Goal: Task Accomplishment & Management: Use online tool/utility

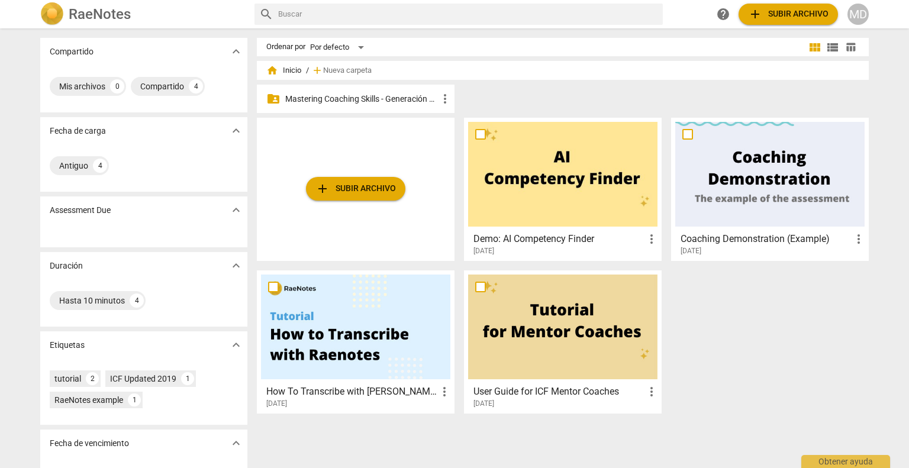
click at [310, 102] on p "Mastering Coaching Skills - Generación 31" at bounding box center [361, 99] width 153 height 12
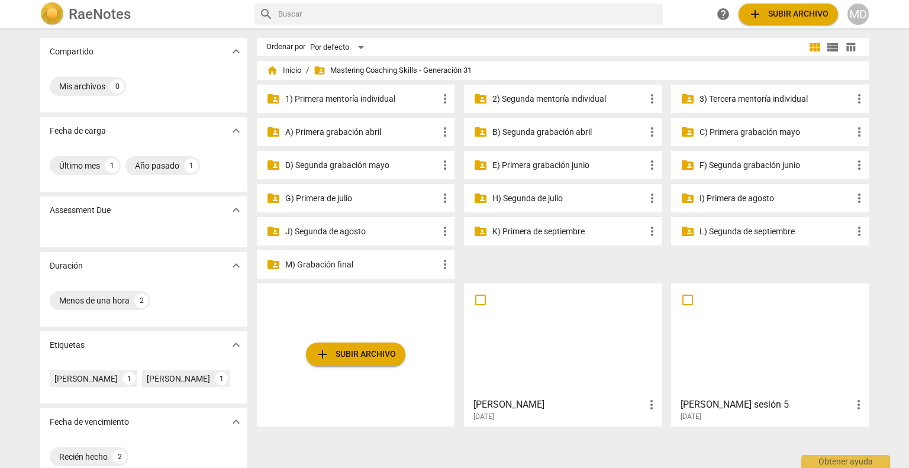
click at [334, 233] on p "J) Segunda de agosto" at bounding box center [361, 231] width 153 height 12
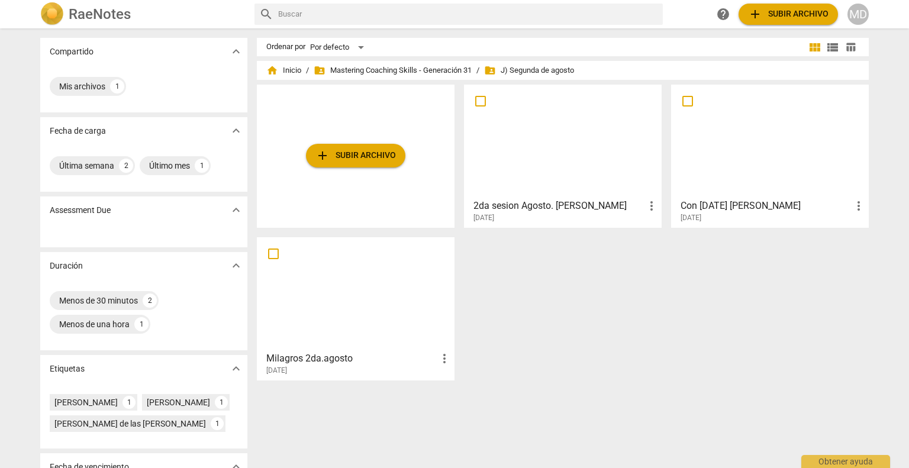
click at [559, 199] on h3 "2da sesion Agosto. [PERSON_NAME]" at bounding box center [558, 206] width 171 height 14
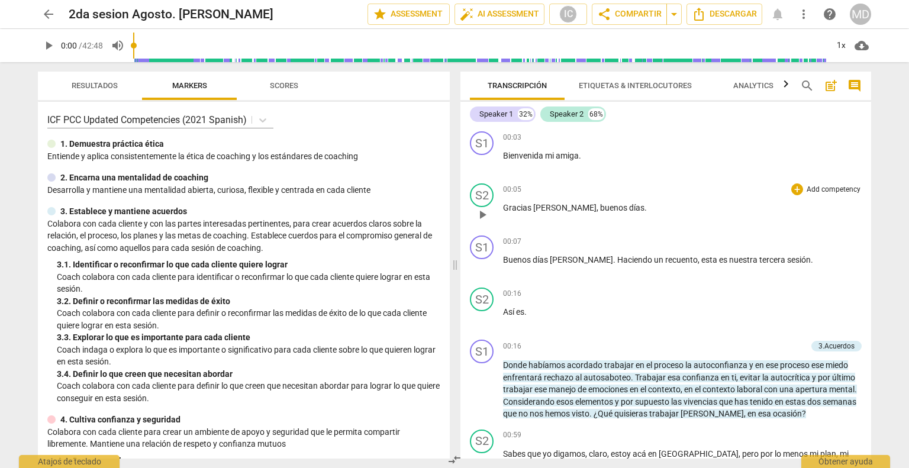
click at [830, 191] on p "Add competency" at bounding box center [833, 190] width 56 height 11
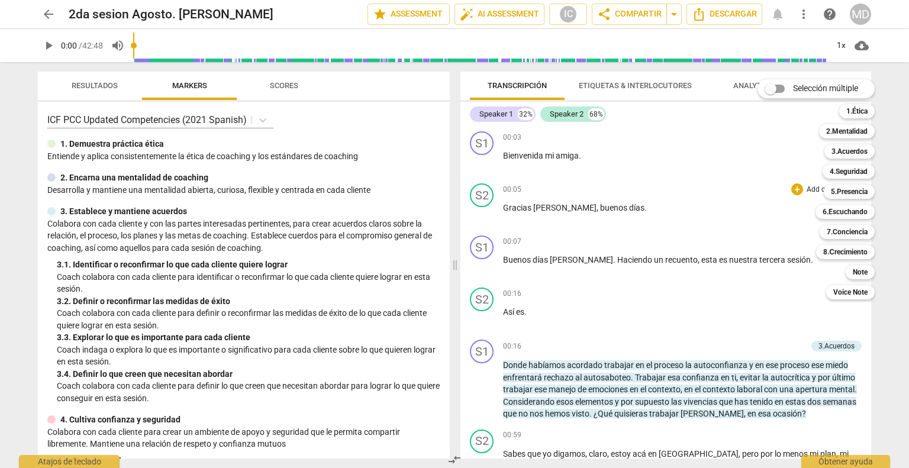
click at [283, 88] on div at bounding box center [454, 234] width 909 height 468
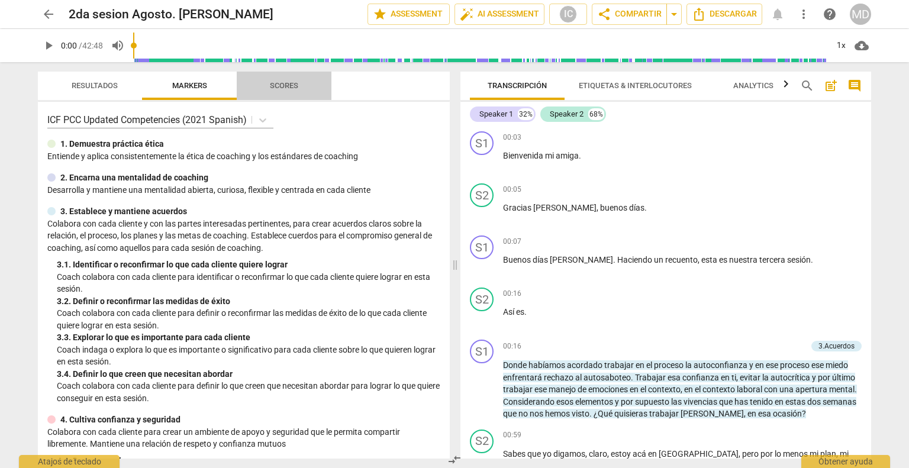
click at [282, 81] on span "Scores" at bounding box center [284, 85] width 28 height 9
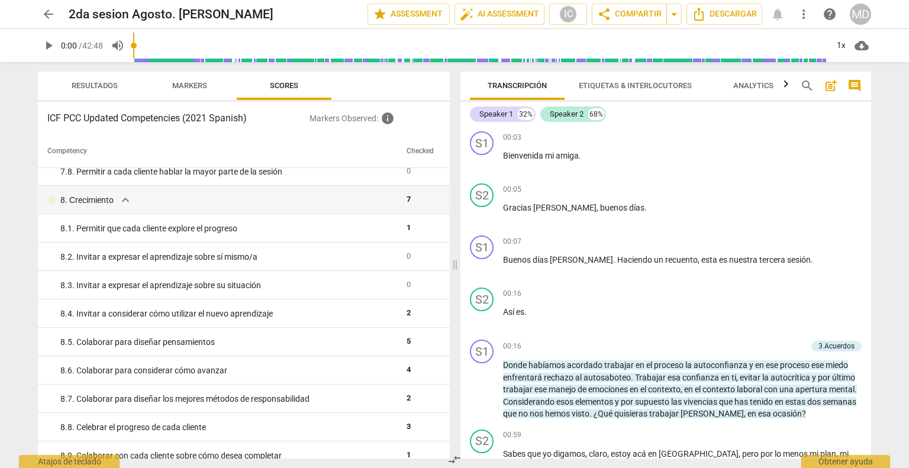
scroll to position [988, 0]
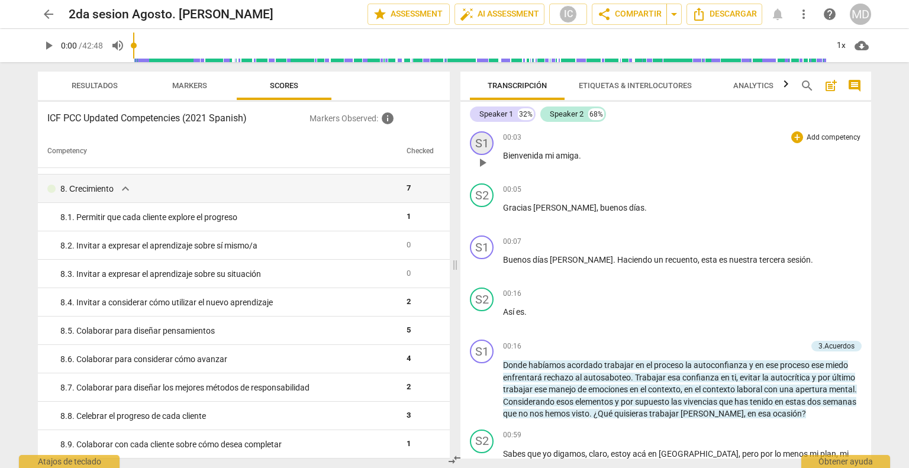
click at [478, 142] on div "S1" at bounding box center [482, 143] width 24 height 24
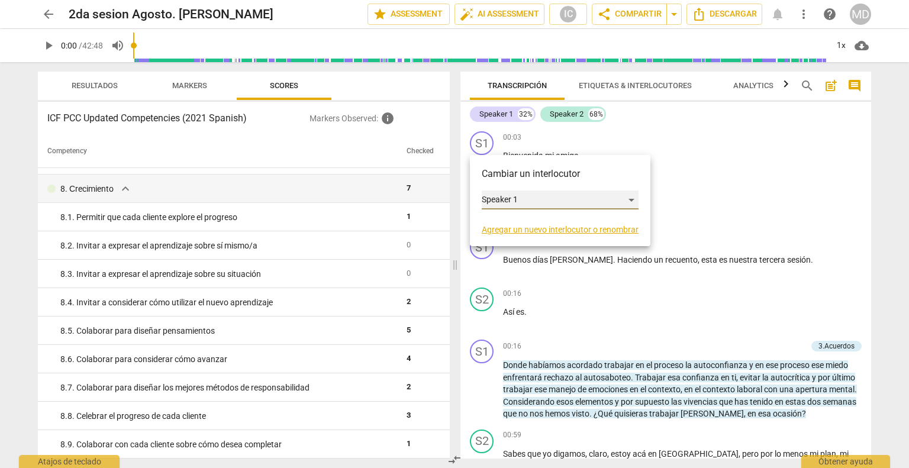
click at [530, 197] on div "Speaker 1" at bounding box center [560, 200] width 157 height 19
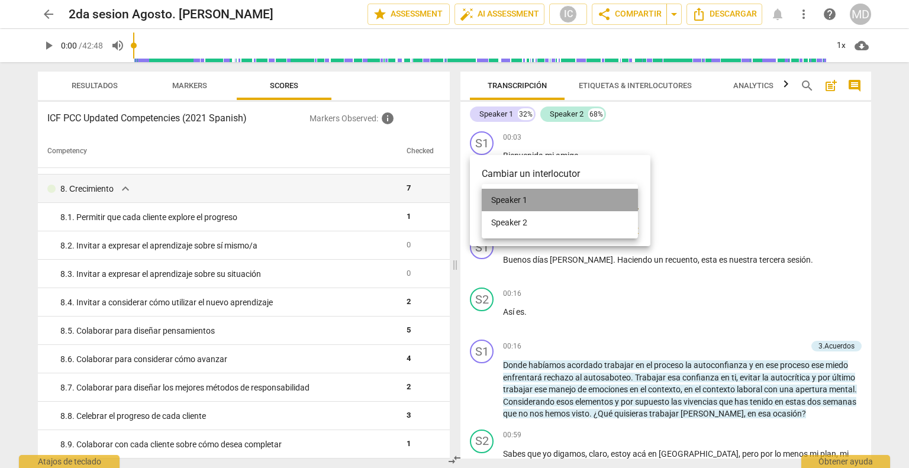
click at [530, 197] on li "Speaker 1" at bounding box center [560, 200] width 156 height 22
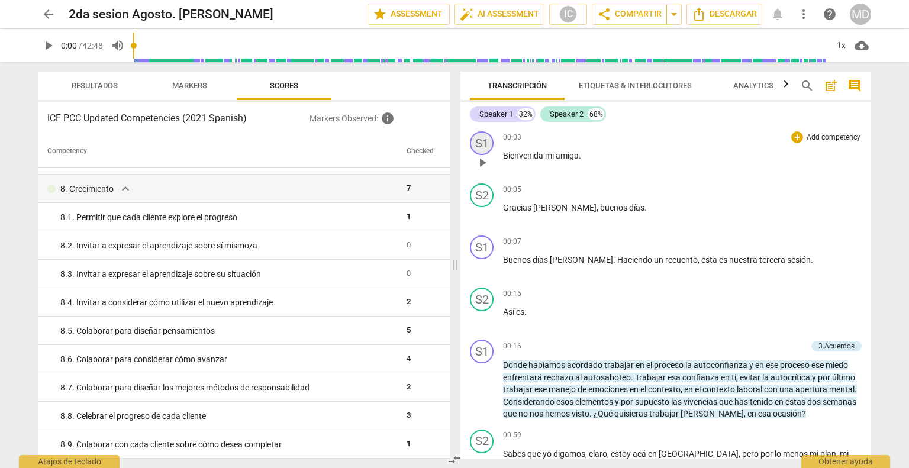
click at [488, 144] on div "S1" at bounding box center [482, 143] width 24 height 24
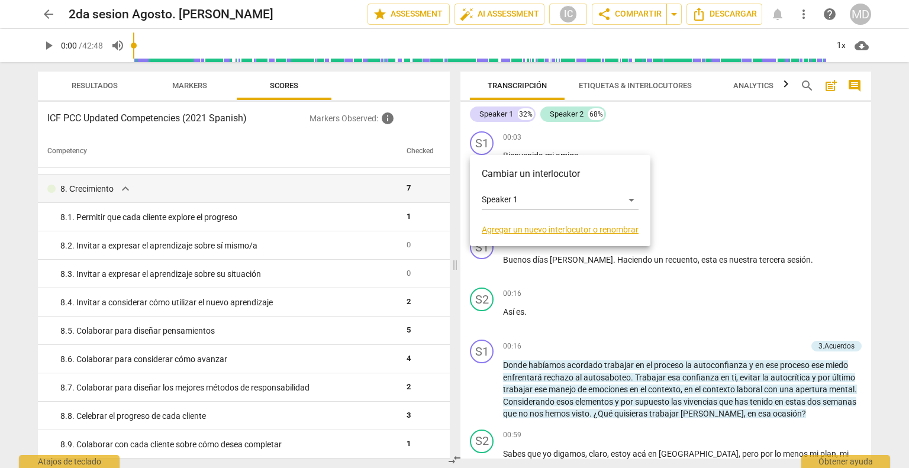
click at [545, 228] on link "Agregar un nuevo interlocutor o renombrar" at bounding box center [560, 229] width 157 height 9
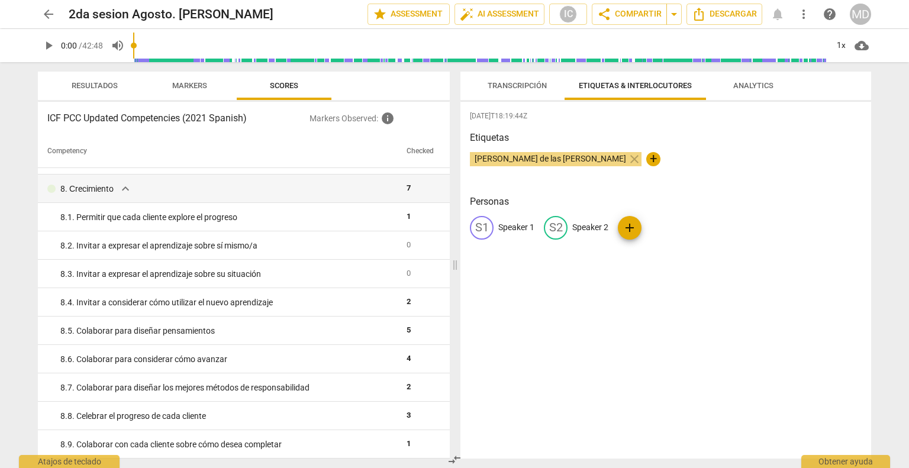
click at [522, 227] on p "Speaker 1" at bounding box center [516, 227] width 36 height 12
type input "c"
type input "CO"
click at [658, 225] on p "Speaker 2" at bounding box center [667, 227] width 36 height 12
type input "CL"
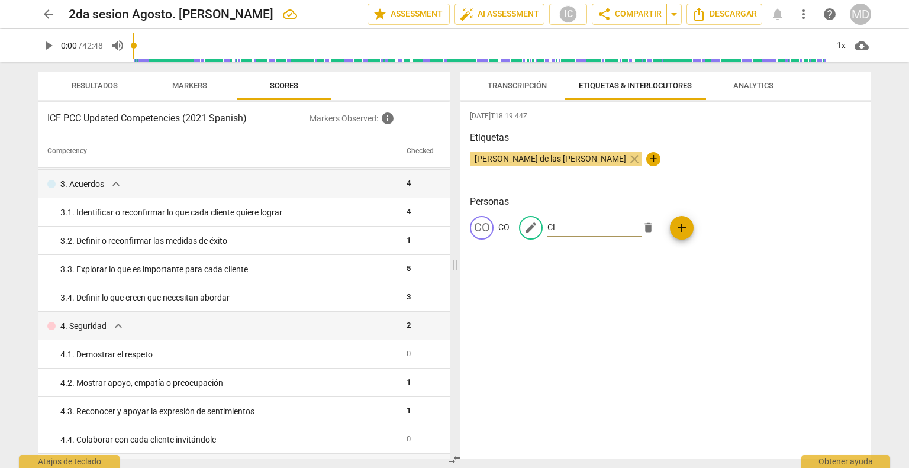
scroll to position [0, 0]
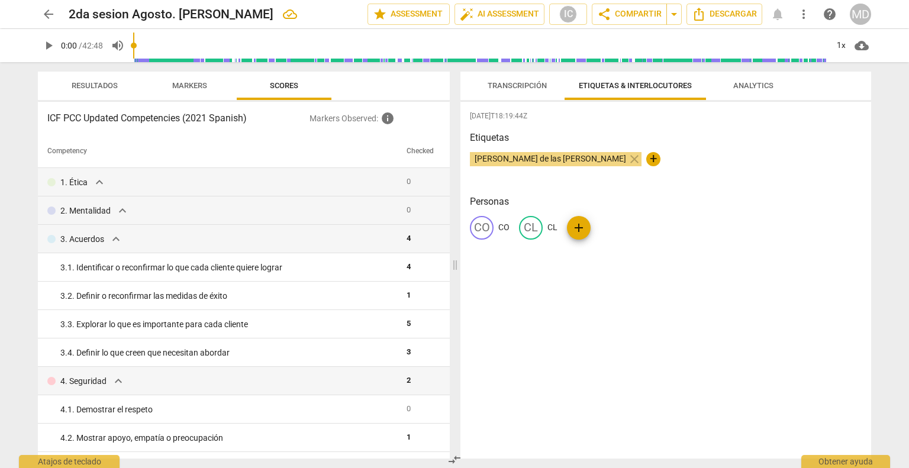
click at [521, 84] on span "Transcripción" at bounding box center [517, 85] width 59 height 9
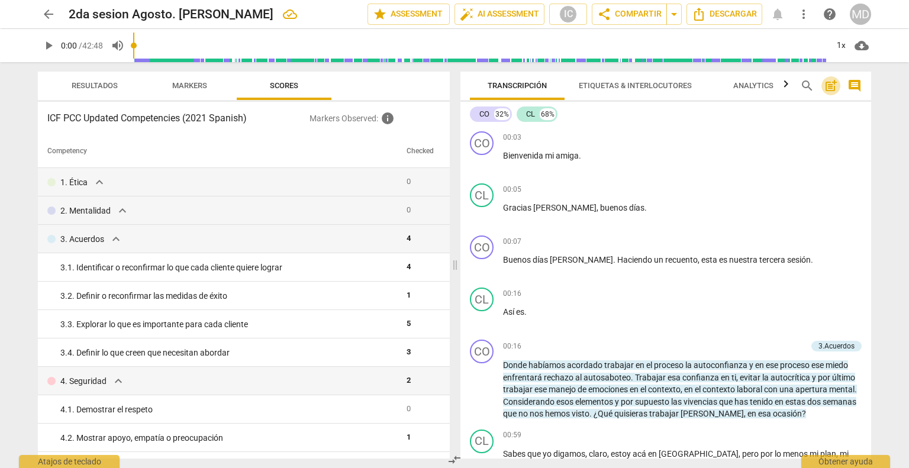
click at [829, 85] on span "post_add" at bounding box center [831, 86] width 14 height 14
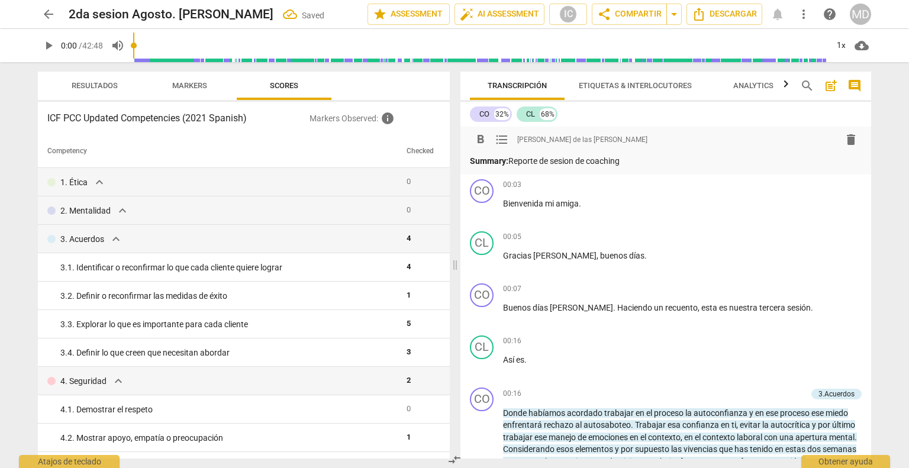
click at [573, 165] on p "Summary: Reporte de sesion de coaching" at bounding box center [666, 161] width 392 height 12
click at [640, 162] on p "Summary: Reporte de sesión de coaching" at bounding box center [666, 161] width 392 height 12
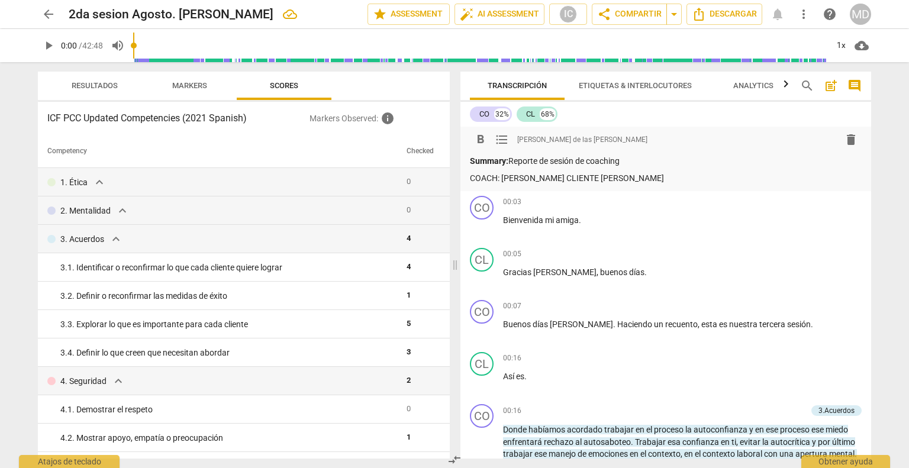
click at [571, 177] on p "COACH: [PERSON_NAME] CLIENTE [PERSON_NAME]" at bounding box center [666, 178] width 392 height 12
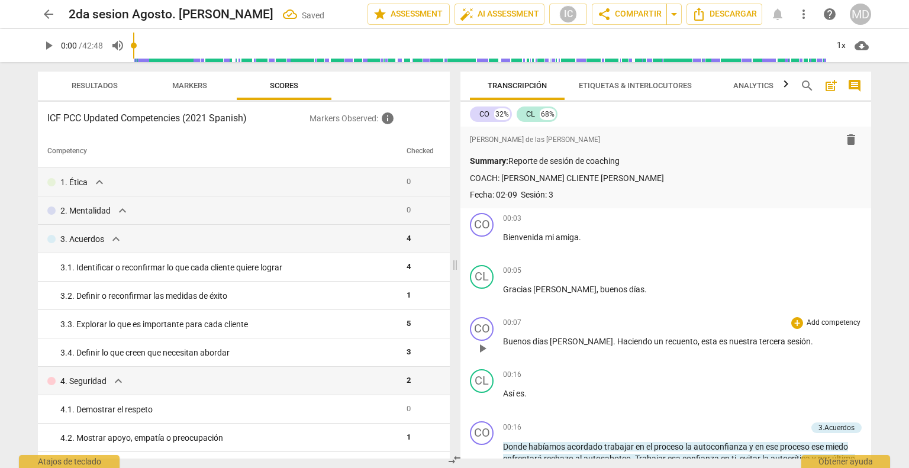
drag, startPoint x: 562, startPoint y: 213, endPoint x: 618, endPoint y: 313, distance: 114.7
click at [618, 313] on div "format_bold format_list_bulleted [PERSON_NAME] de las [PERSON_NAME] delete Summ…" at bounding box center [665, 293] width 411 height 332
drag, startPoint x: 819, startPoint y: 214, endPoint x: 718, endPoint y: 235, distance: 102.7
click at [718, 235] on p "Bienvenida mi amiga ." at bounding box center [682, 237] width 359 height 12
click at [824, 217] on p "Add competency" at bounding box center [833, 219] width 56 height 11
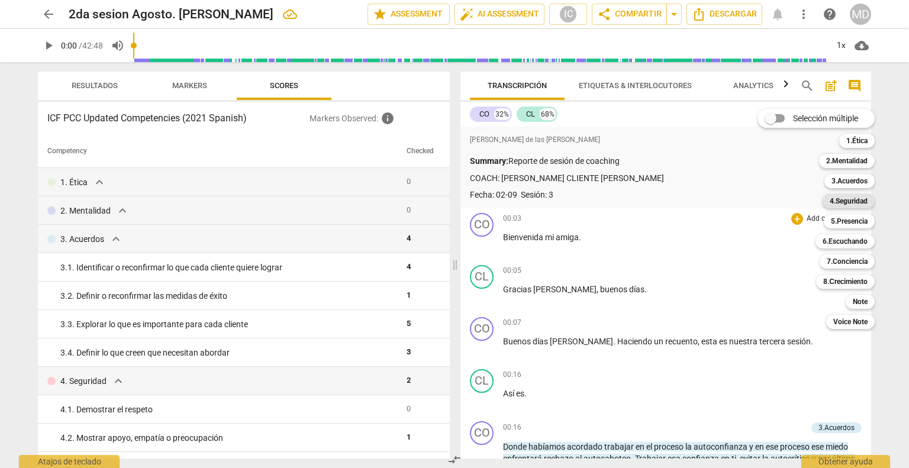
click at [849, 196] on b "4.Seguridad" at bounding box center [849, 201] width 38 height 14
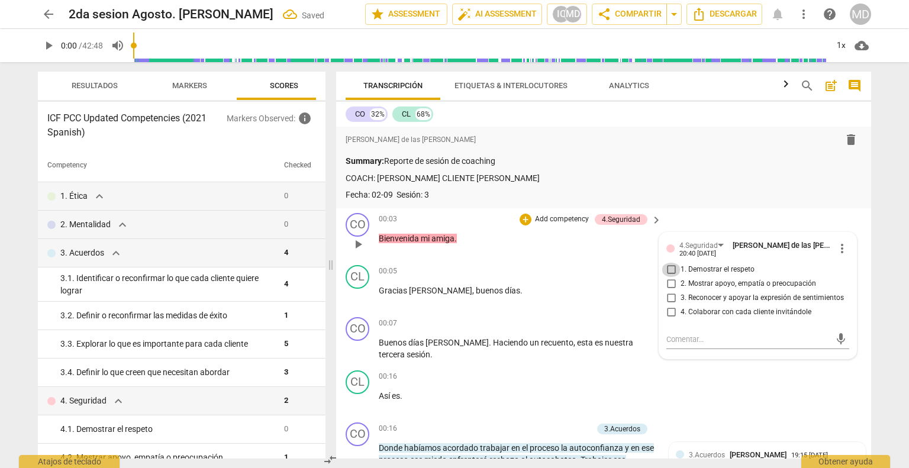
click at [666, 269] on input "1. Demostrar el respeto" at bounding box center [671, 270] width 19 height 14
checkbox input "true"
click at [666, 281] on input "2. Mostrar apoyo, empatía o preocupación" at bounding box center [671, 284] width 19 height 14
checkbox input "true"
drag, startPoint x: 537, startPoint y: 305, endPoint x: 599, endPoint y: 290, distance: 63.3
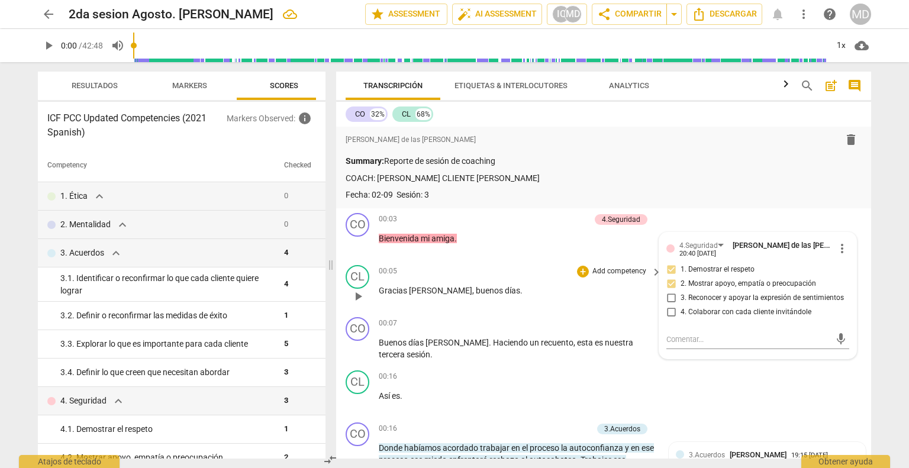
click at [599, 290] on div "00:05 + Add competency keyboard_arrow_right Gracias [PERSON_NAME] , buenos días…" at bounding box center [521, 286] width 284 height 43
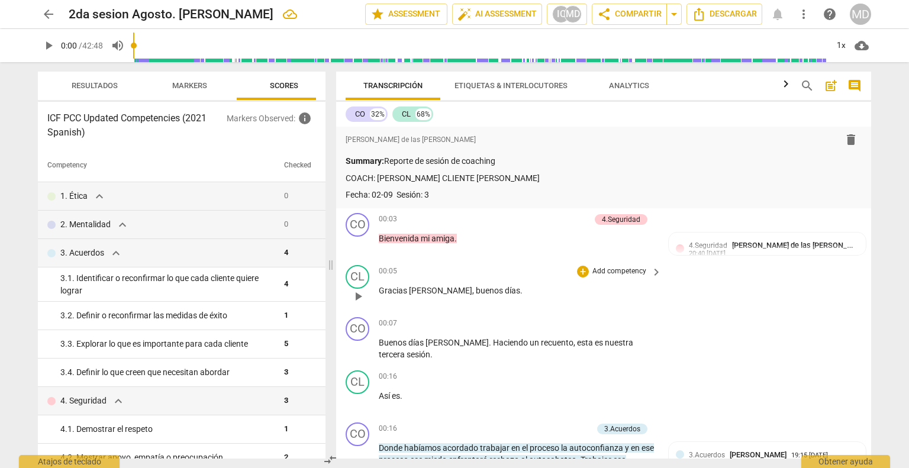
click at [620, 265] on div "+ Add competency keyboard_arrow_right" at bounding box center [619, 271] width 88 height 13
click at [618, 272] on p "Add competency" at bounding box center [619, 271] width 56 height 11
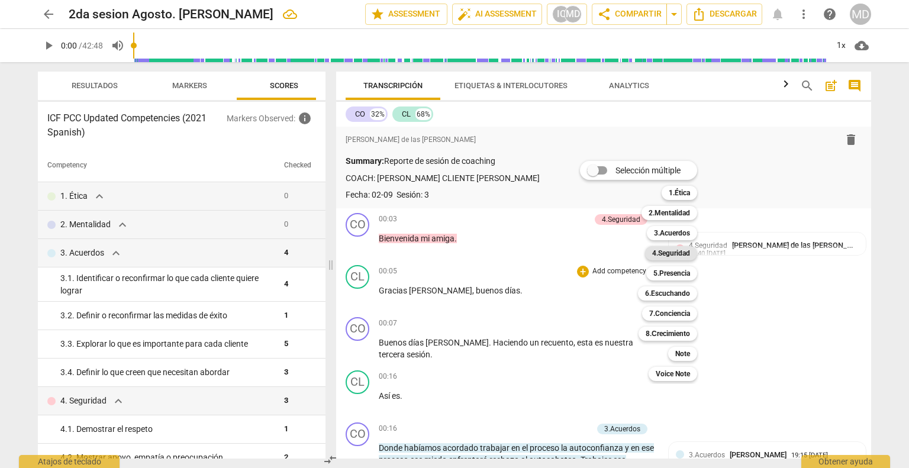
click at [672, 253] on b "4.Seguridad" at bounding box center [671, 253] width 38 height 14
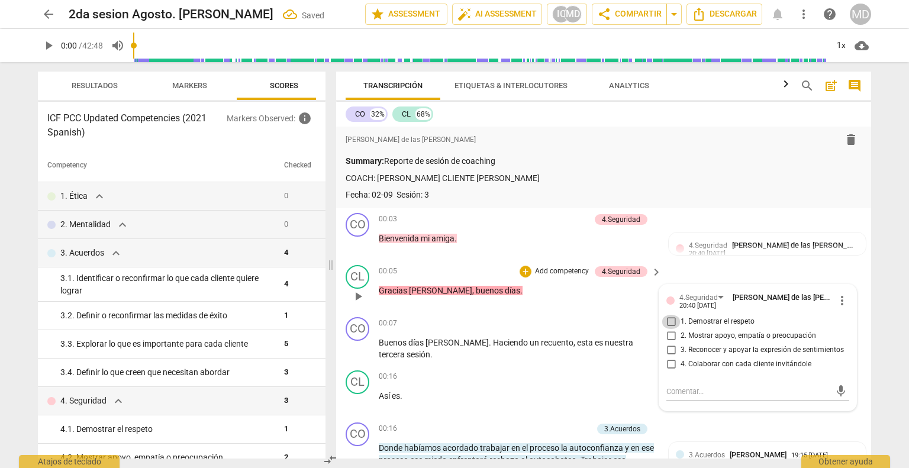
click at [668, 319] on input "1. Demostrar el respeto" at bounding box center [671, 322] width 19 height 14
checkbox input "true"
click at [666, 334] on input "2. Mostrar apoyo, empatía o preocupación" at bounding box center [671, 336] width 19 height 14
checkbox input "true"
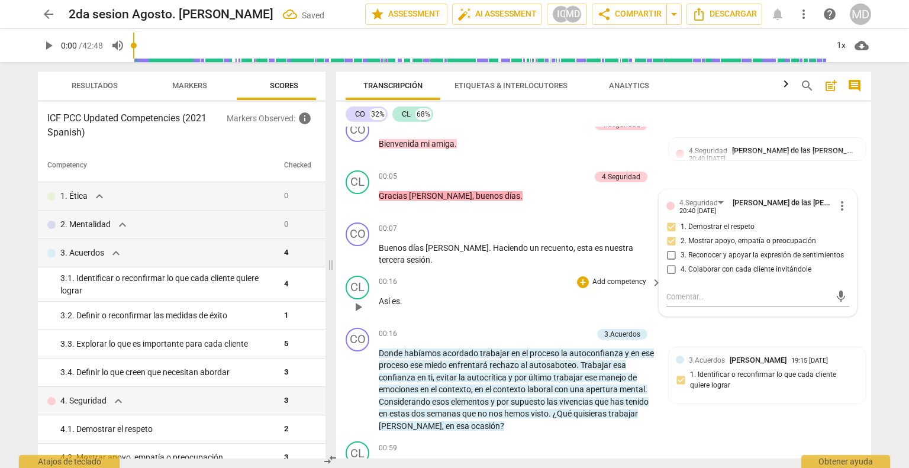
scroll to position [118, 0]
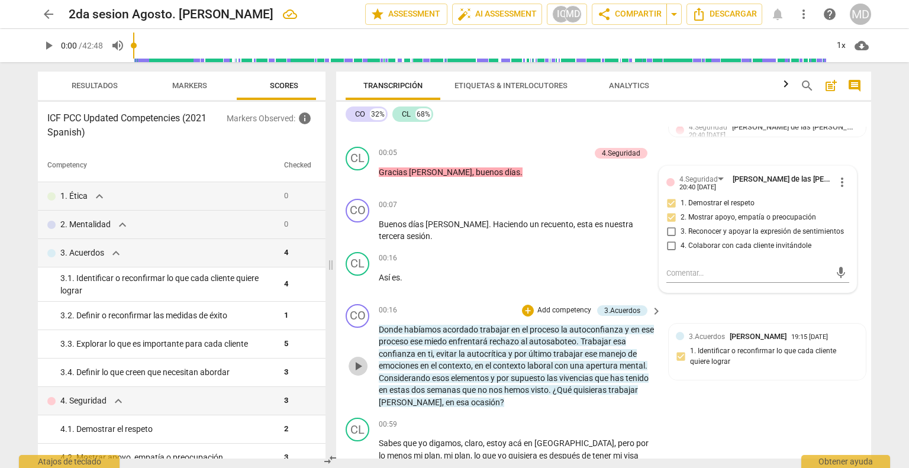
click at [357, 363] on span "play_arrow" at bounding box center [358, 366] width 14 height 14
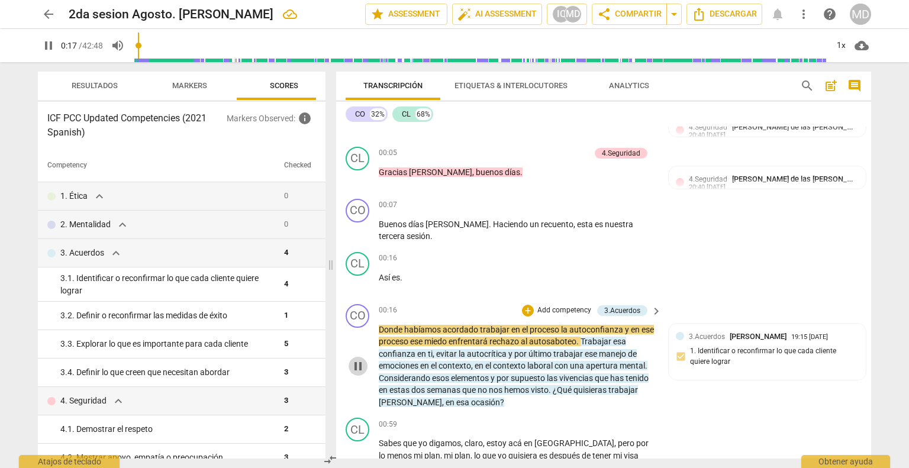
click at [357, 363] on span "pause" at bounding box center [358, 366] width 14 height 14
click at [406, 329] on span "habíamos" at bounding box center [423, 329] width 38 height 9
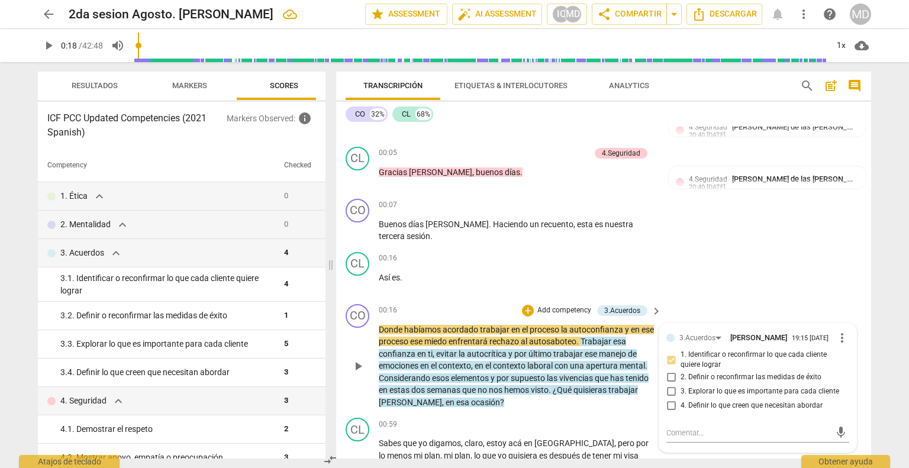
click at [406, 329] on span "habíamos" at bounding box center [423, 329] width 38 height 9
click at [405, 327] on span "habíamos" at bounding box center [423, 329] width 38 height 9
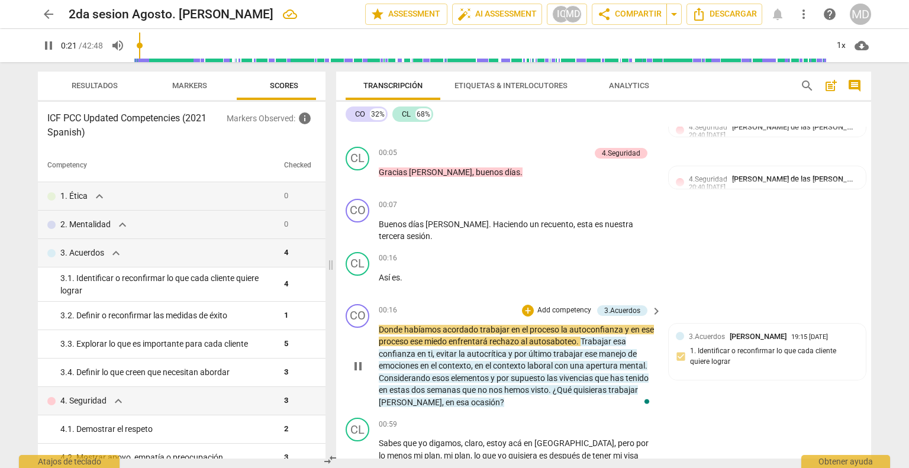
type input "21"
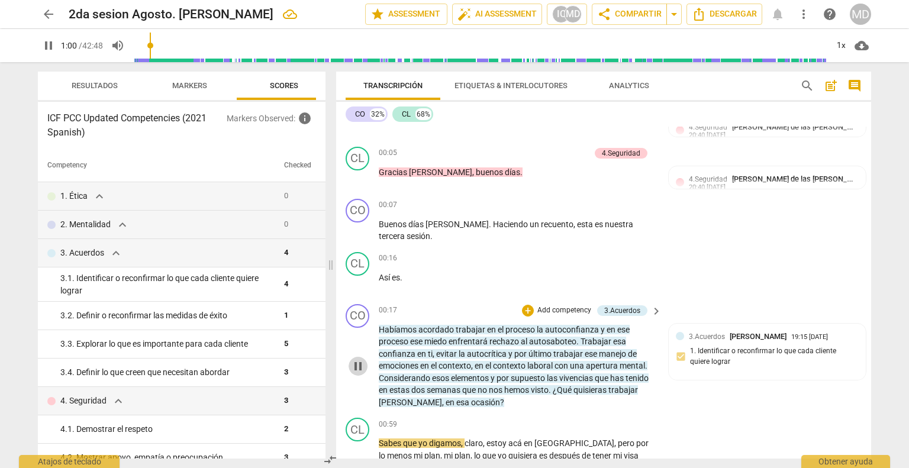
click at [356, 367] on span "pause" at bounding box center [358, 366] width 14 height 14
type input "61"
click at [570, 308] on p "Add competency" at bounding box center [564, 310] width 56 height 11
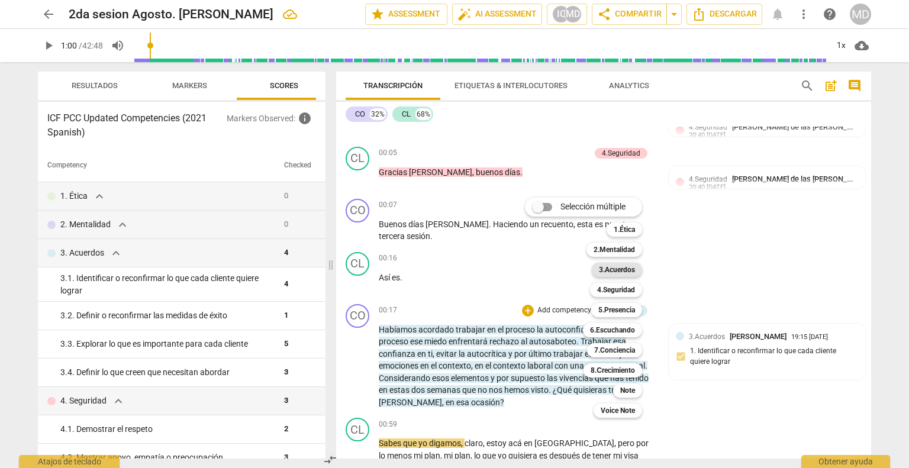
click at [622, 269] on b "3.Acuerdos" at bounding box center [617, 270] width 36 height 14
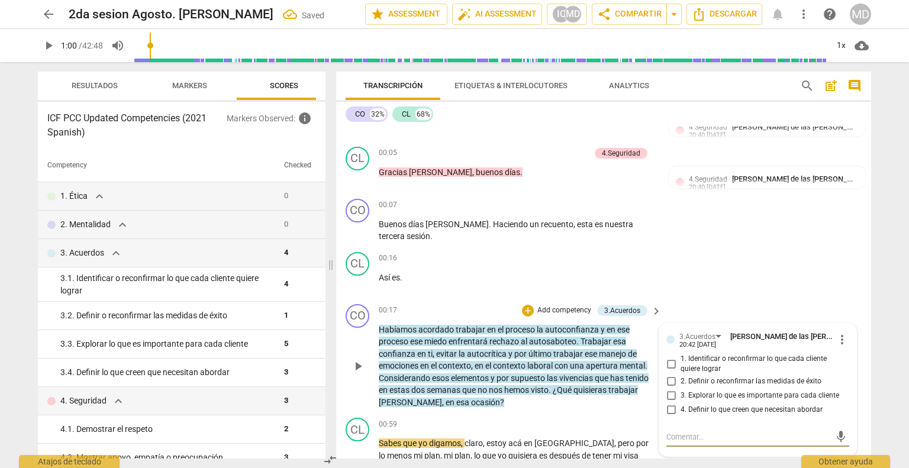
click at [669, 357] on input "1. Identificar o reconfirmar lo que cada cliente quiere lograr" at bounding box center [671, 364] width 19 height 14
checkbox input "true"
click at [672, 391] on input "3. Explorar lo que es importante para cada cliente" at bounding box center [671, 396] width 19 height 14
checkbox input "true"
click at [709, 268] on div "CL play_arrow pause 00:16 + Add competency keyboard_arrow_right Así es ." at bounding box center [603, 273] width 535 height 52
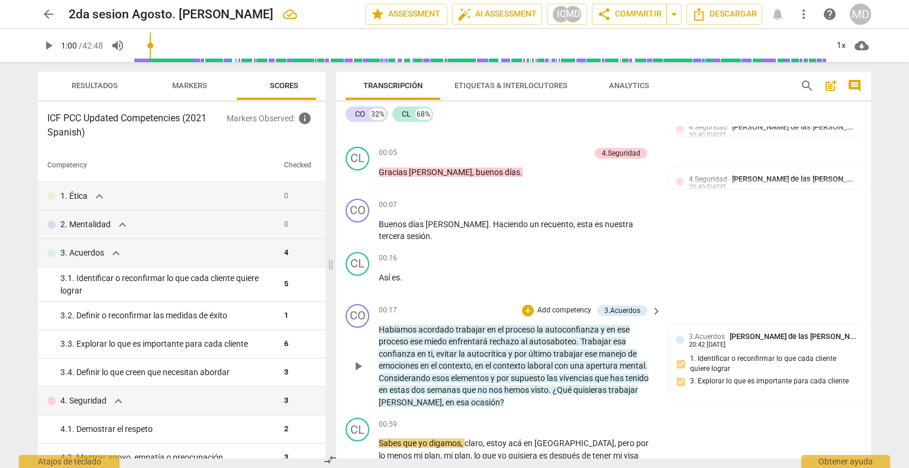
click at [456, 402] on span "esa" at bounding box center [463, 402] width 15 height 9
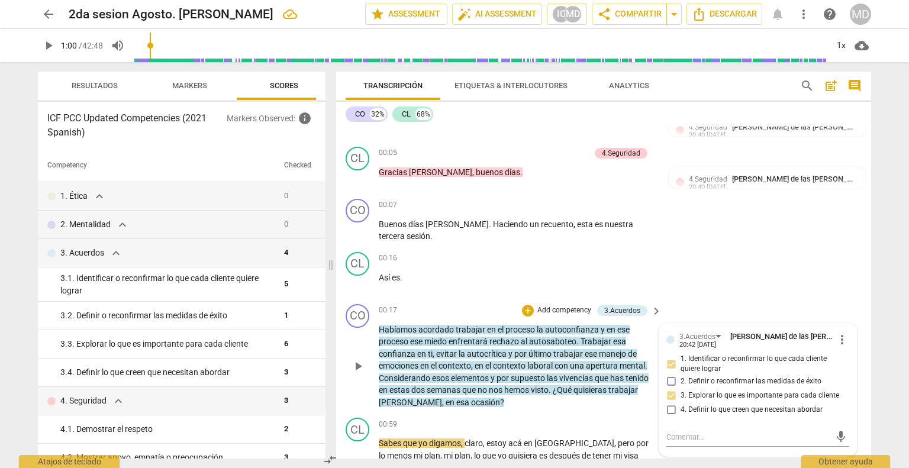
click at [456, 402] on span "esa" at bounding box center [463, 402] width 15 height 9
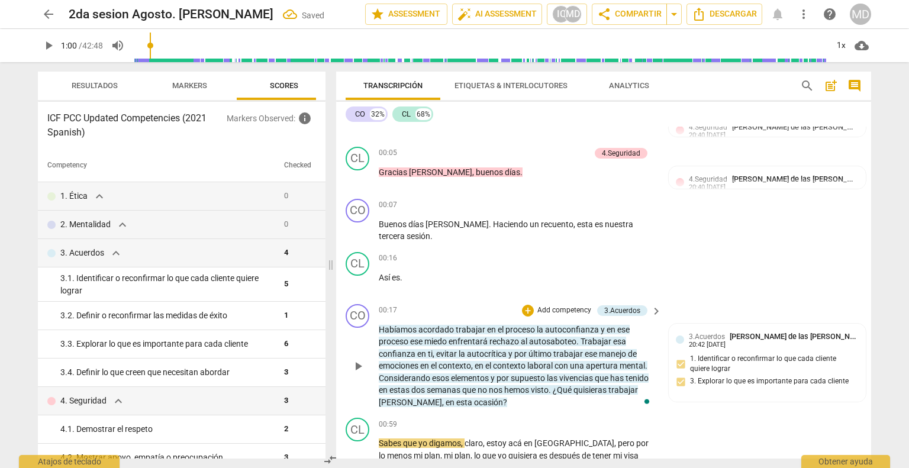
click at [379, 399] on span "[PERSON_NAME]" at bounding box center [410, 402] width 63 height 9
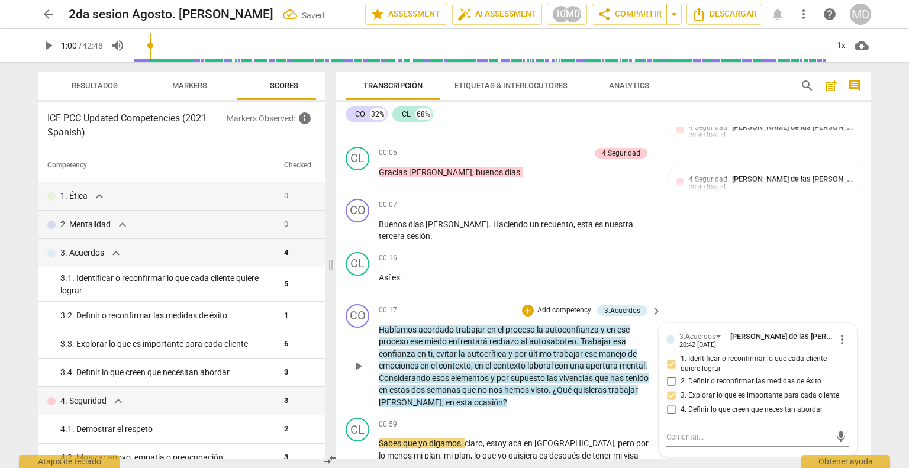
click at [379, 399] on span "[PERSON_NAME]" at bounding box center [410, 402] width 63 height 9
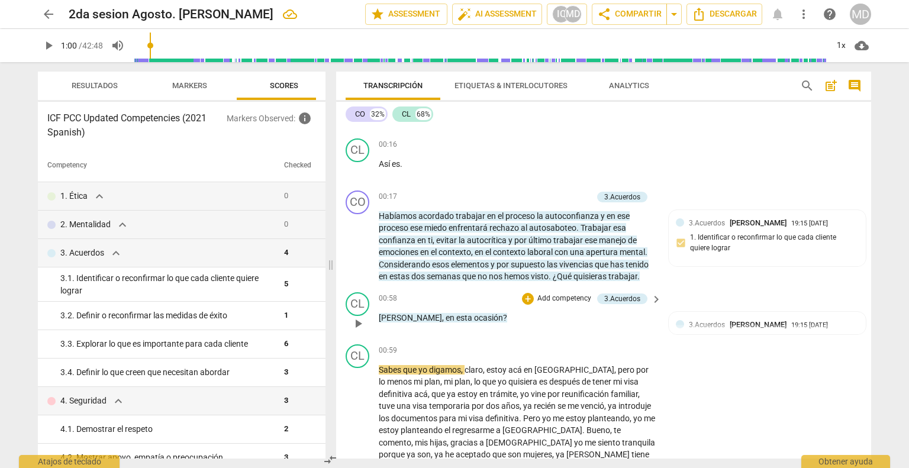
scroll to position [237, 0]
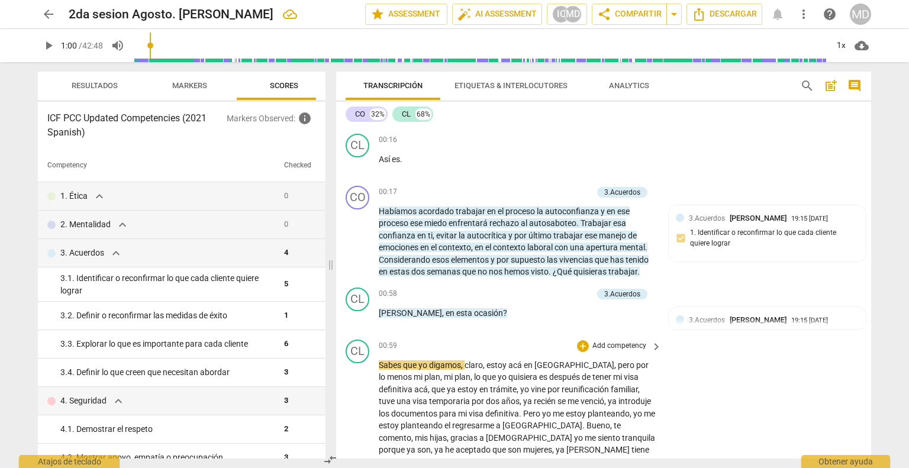
click at [379, 360] on span "Sabes" at bounding box center [391, 364] width 24 height 9
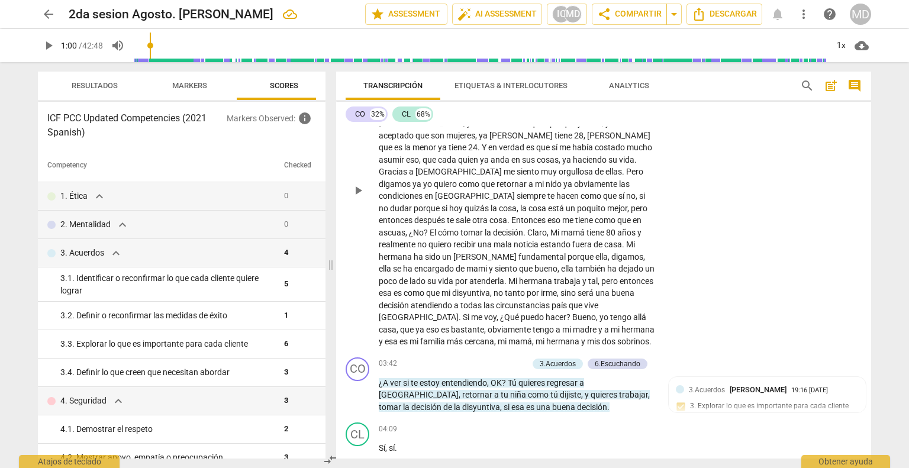
scroll to position [533, 0]
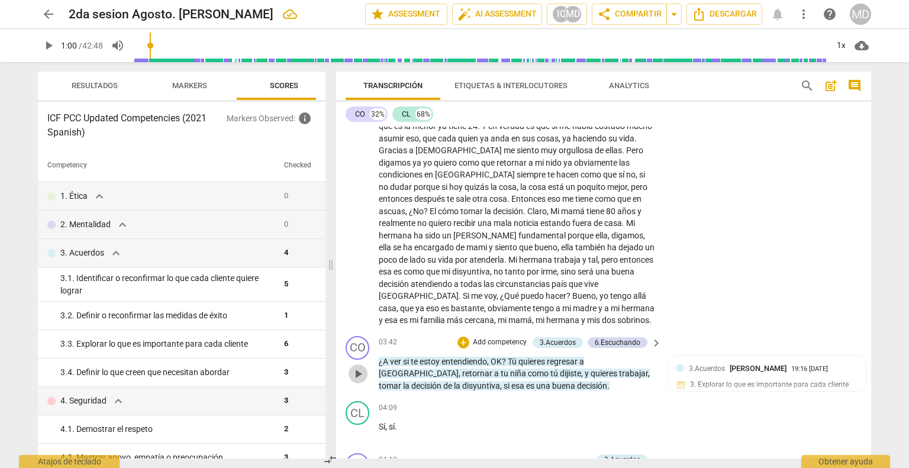
click at [361, 367] on span "play_arrow" at bounding box center [358, 374] width 14 height 14
click at [648, 369] on span "," at bounding box center [649, 373] width 2 height 9
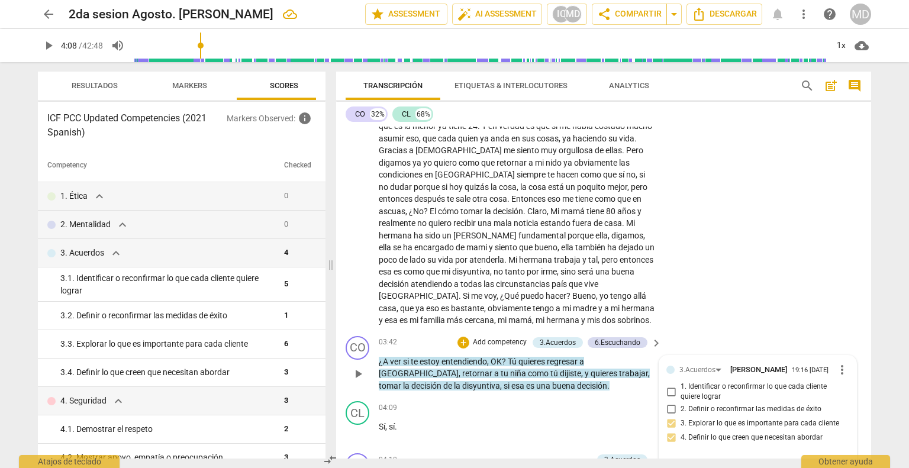
click at [648, 369] on span "," at bounding box center [649, 373] width 2 height 9
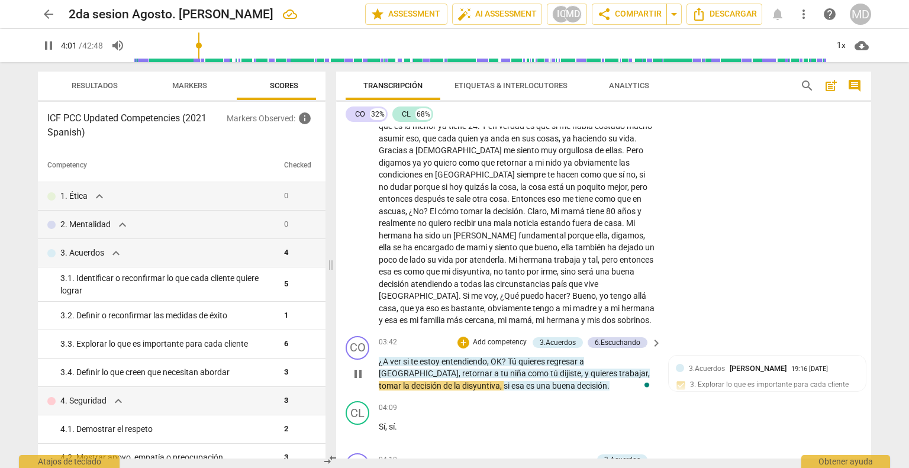
type input "242"
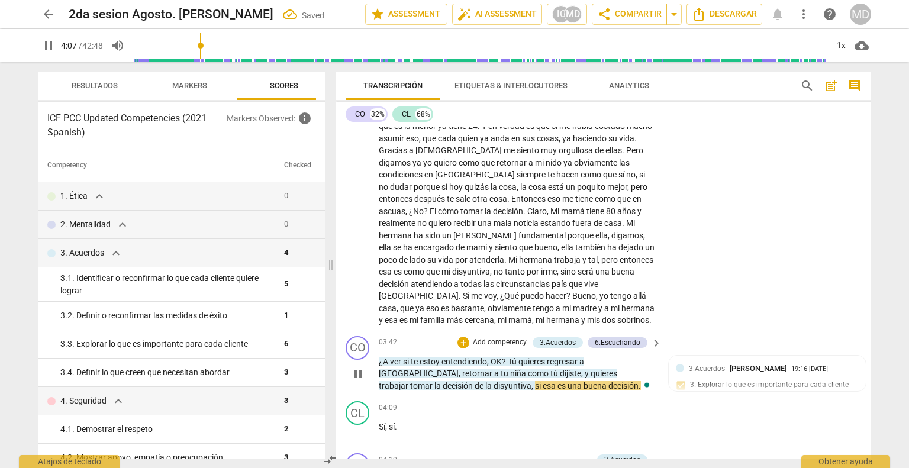
click at [639, 381] on span "." at bounding box center [640, 385] width 2 height 9
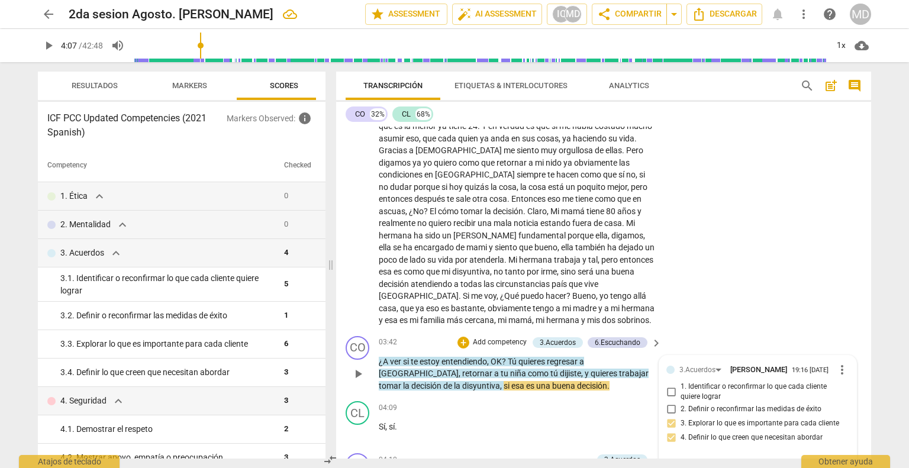
click at [607, 381] on span "." at bounding box center [608, 385] width 2 height 9
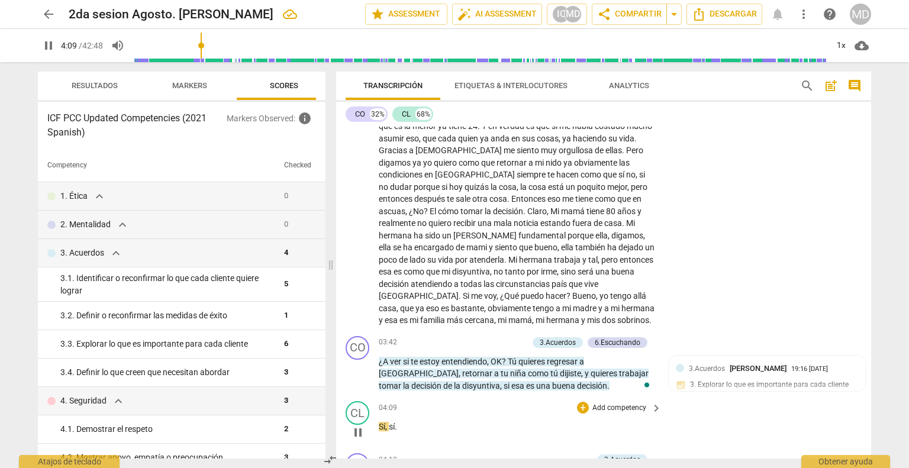
click at [354, 425] on span "pause" at bounding box center [358, 432] width 14 height 14
type input "249"
click at [607, 381] on span "." at bounding box center [608, 385] width 2 height 9
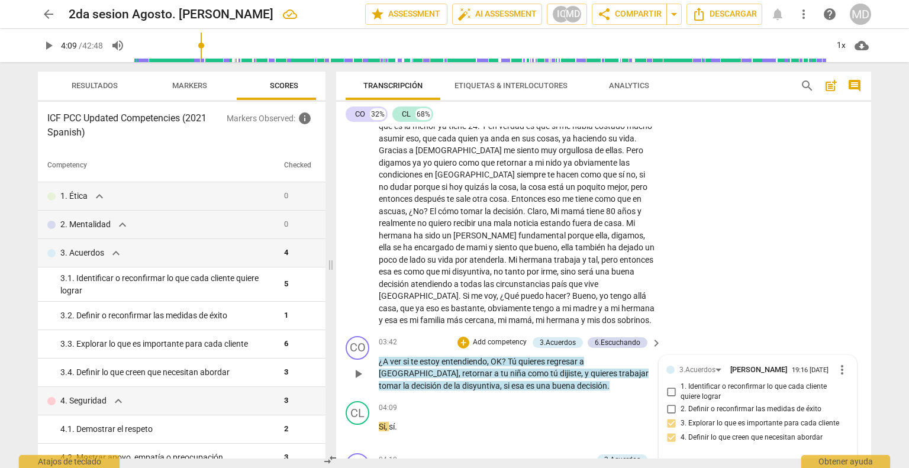
click at [607, 381] on span "." at bounding box center [608, 385] width 2 height 9
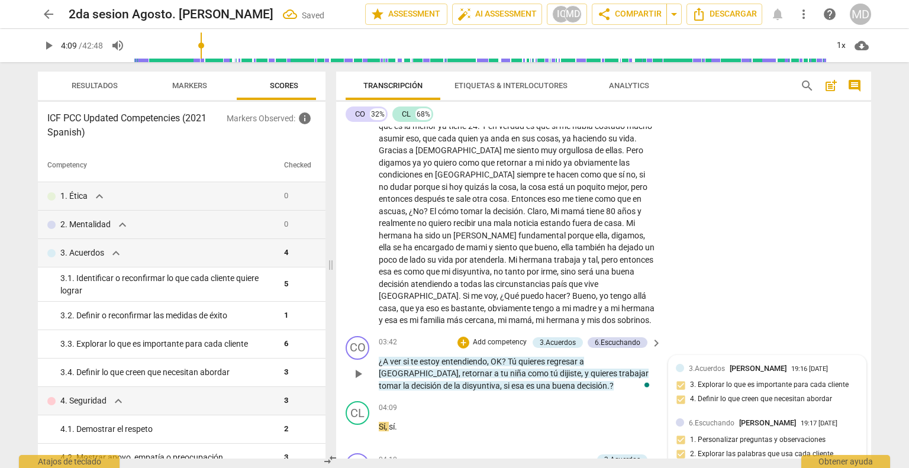
scroll to position [592, 0]
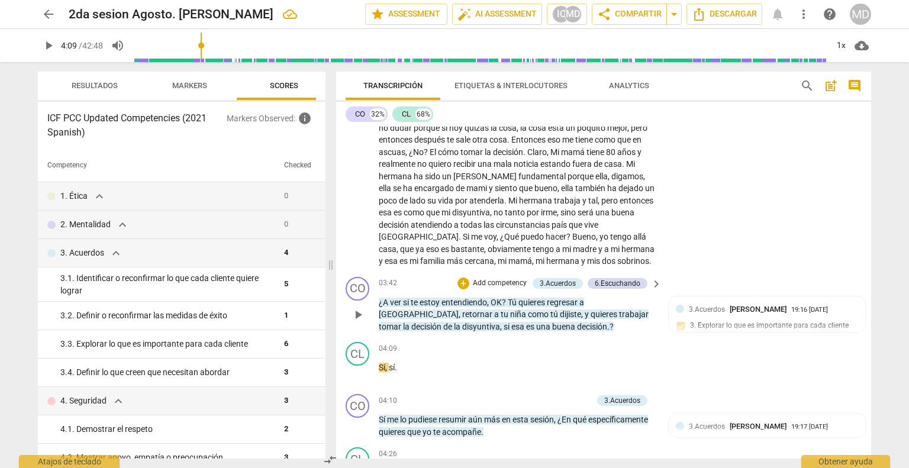
click at [489, 278] on p "Add competency" at bounding box center [500, 283] width 56 height 11
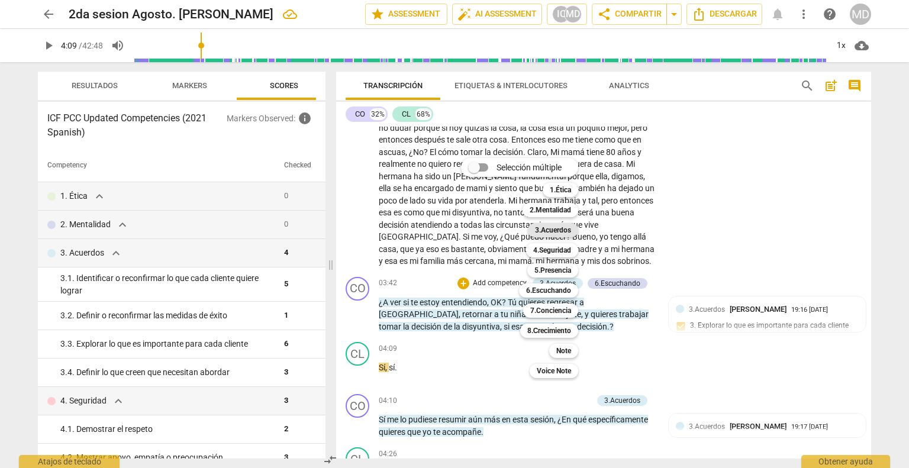
click at [556, 232] on b "3.Acuerdos" at bounding box center [553, 230] width 36 height 14
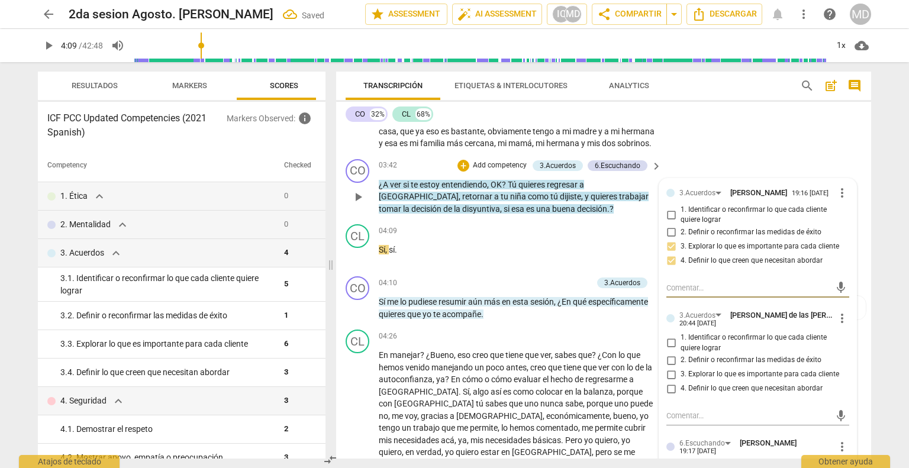
scroll to position [710, 0]
click at [670, 336] on input "1. Identificar o reconfirmar lo que cada cliente quiere lograr" at bounding box center [671, 343] width 19 height 14
checkbox input "true"
click at [668, 367] on input "3. Explorar lo que es importante para cada cliente" at bounding box center [671, 374] width 19 height 14
checkbox input "true"
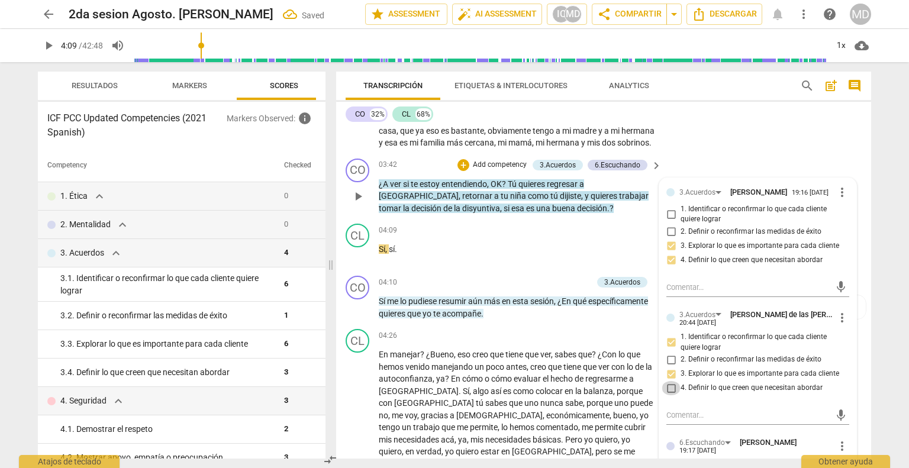
click at [669, 381] on input "4. Definir lo que creen que necesitan abordar" at bounding box center [671, 388] width 19 height 14
checkbox input "true"
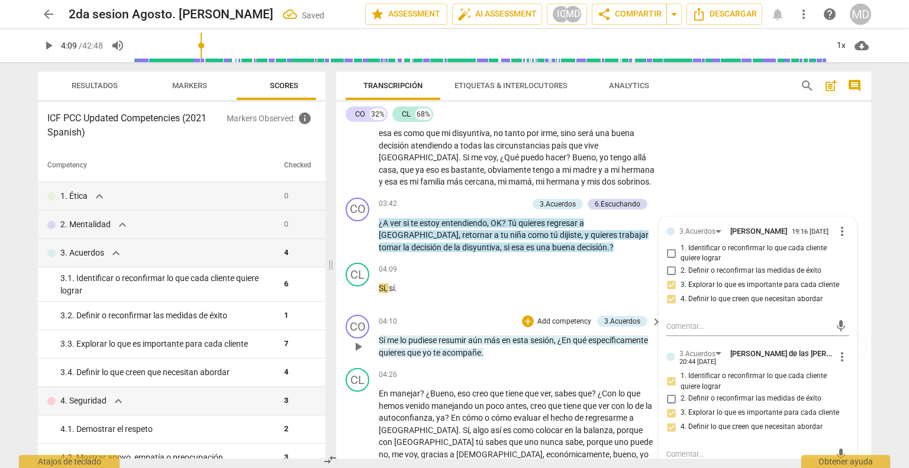
scroll to position [651, 0]
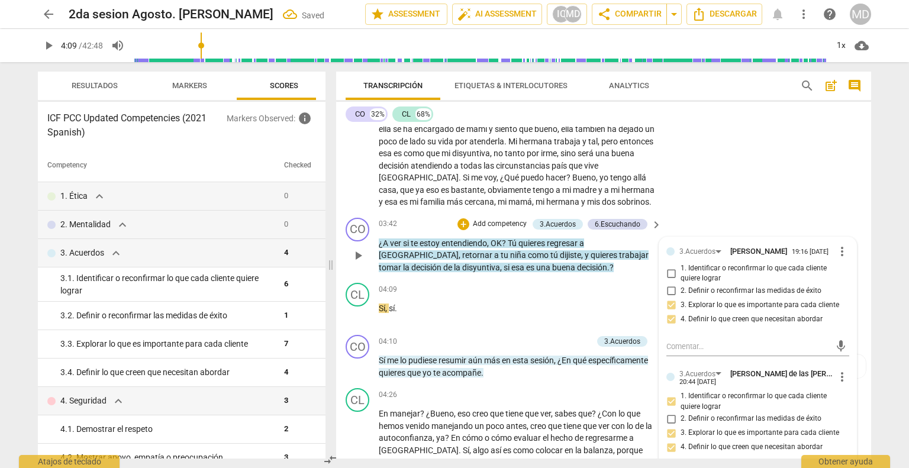
click at [508, 219] on p "Add competency" at bounding box center [500, 224] width 56 height 11
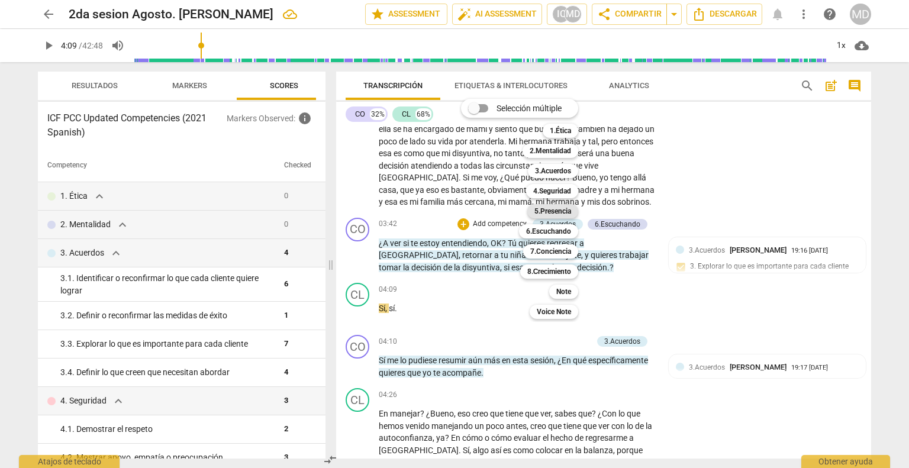
click at [554, 212] on b "5.Presencia" at bounding box center [552, 211] width 37 height 14
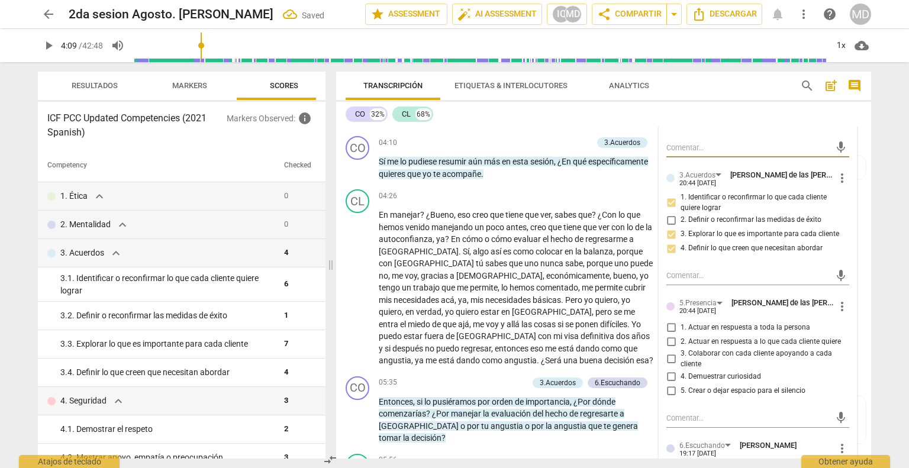
scroll to position [888, 0]
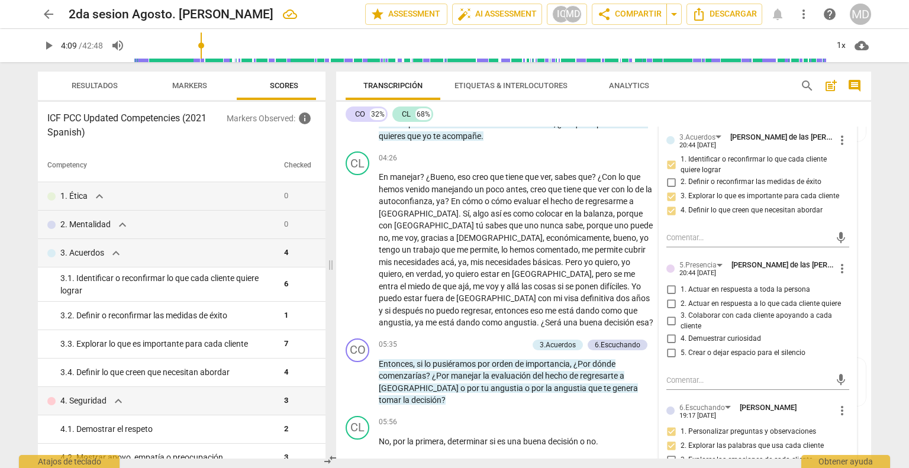
click at [668, 296] on input "2. Actuar en respuesta a lo que cada cliente quiere" at bounding box center [671, 303] width 19 height 14
checkbox input "true"
click at [669, 314] on input "3. Colaborar con cada cliente apoyando a cada cliente" at bounding box center [671, 321] width 19 height 14
checkbox input "true"
click at [669, 332] on input "4. Demuestrar curiosidad" at bounding box center [671, 339] width 19 height 14
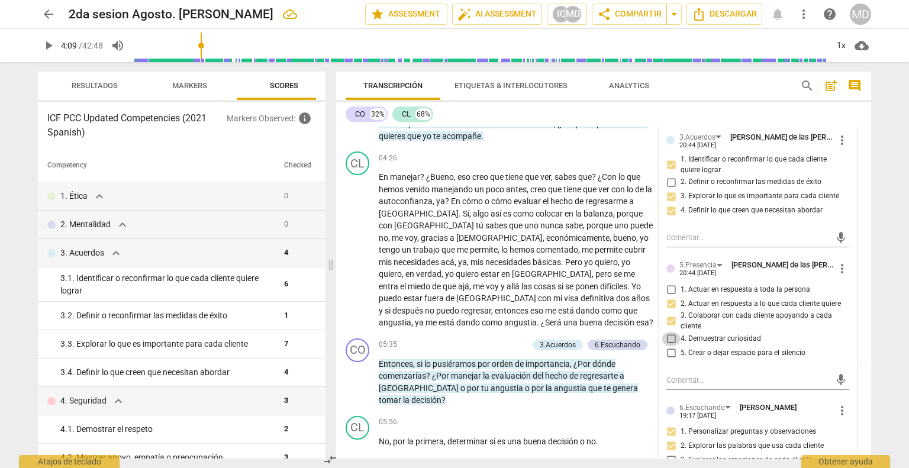
checkbox input "true"
click at [670, 346] on input "5. Crear o dejar espacio para el silencio" at bounding box center [671, 353] width 19 height 14
checkbox input "false"
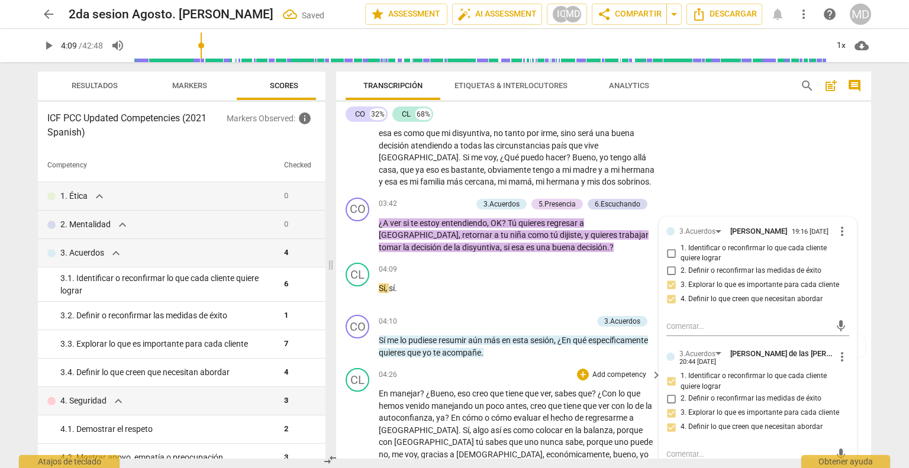
scroll to position [651, 0]
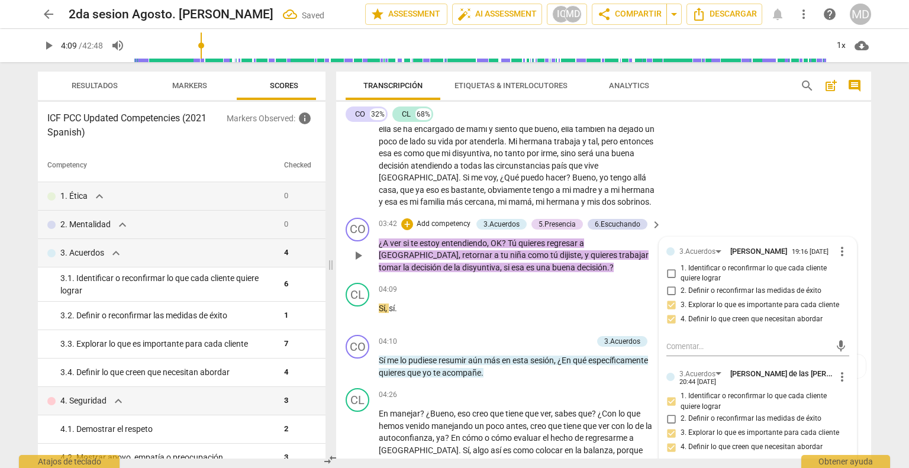
click at [449, 219] on p "Add competency" at bounding box center [443, 224] width 56 height 11
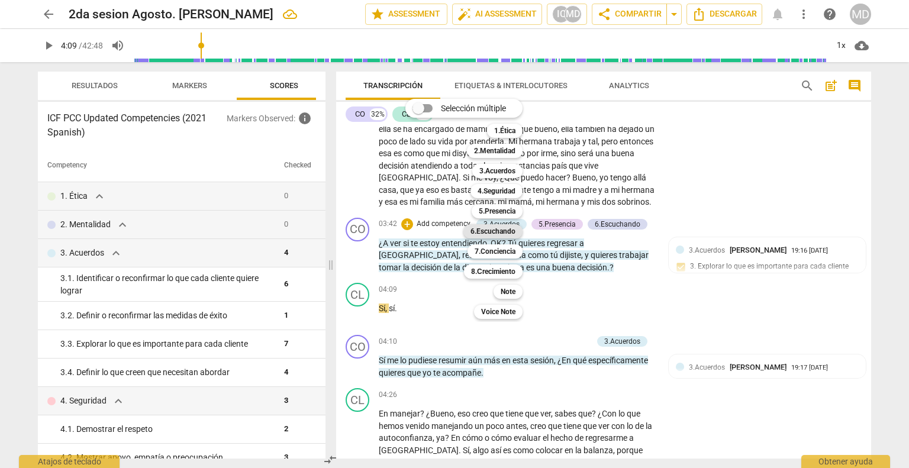
click at [507, 232] on b "6.Escuchando" at bounding box center [492, 231] width 45 height 14
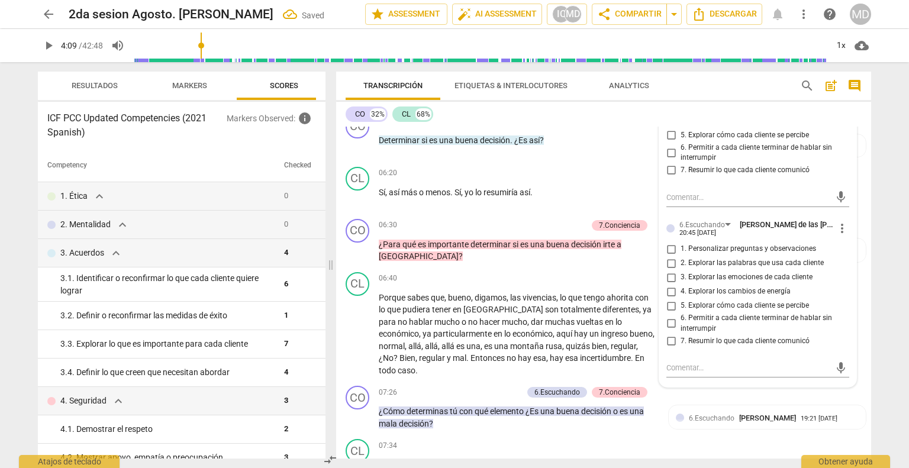
scroll to position [1243, 0]
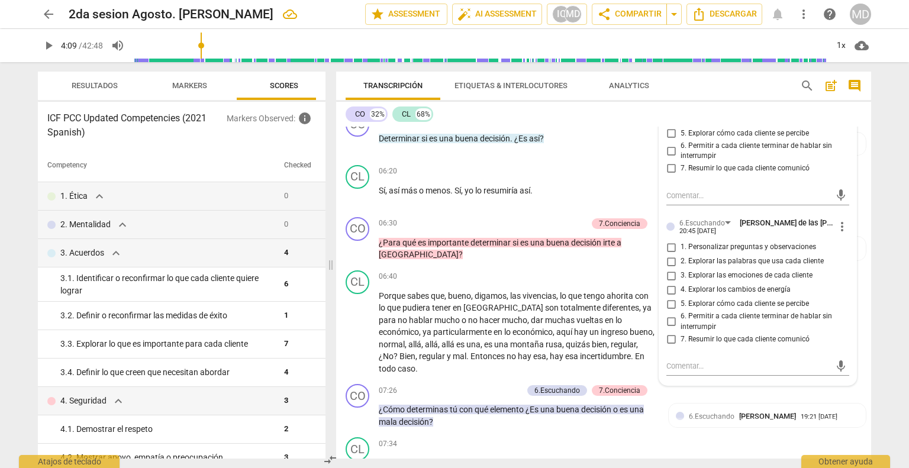
click at [667, 240] on input "1. Personalizar preguntas y observaciones" at bounding box center [671, 247] width 19 height 14
checkbox input "true"
click at [664, 254] on input "2. Explorar las palabras que usa cada cliente" at bounding box center [671, 261] width 19 height 14
checkbox input "true"
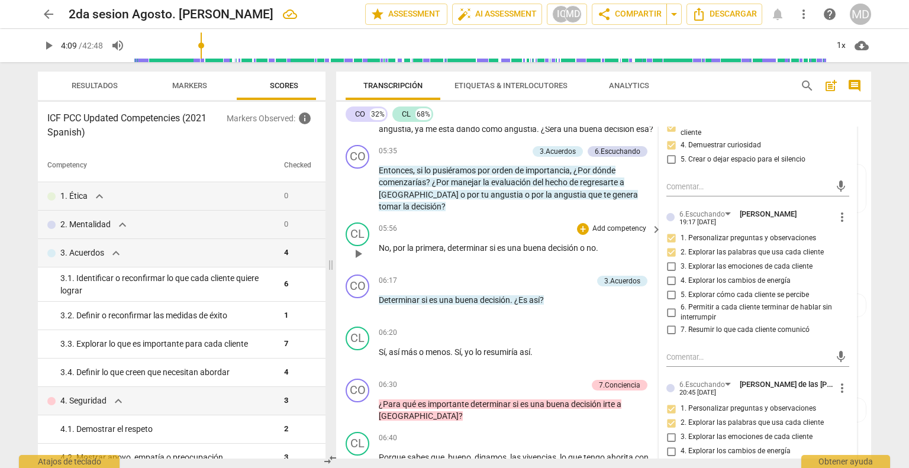
scroll to position [1065, 0]
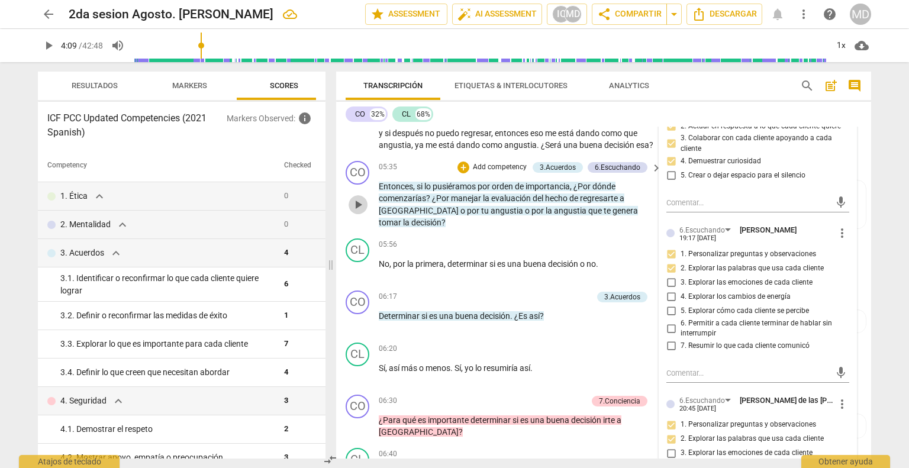
click at [357, 198] on span "play_arrow" at bounding box center [358, 205] width 14 height 14
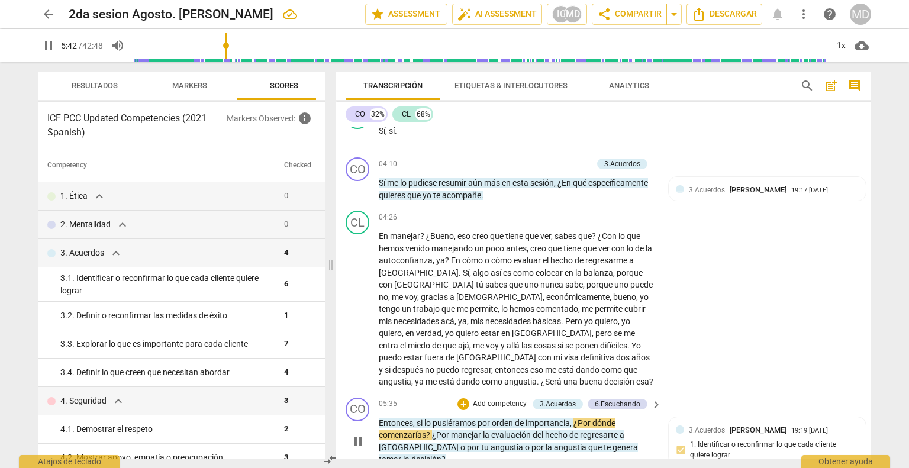
scroll to position [947, 0]
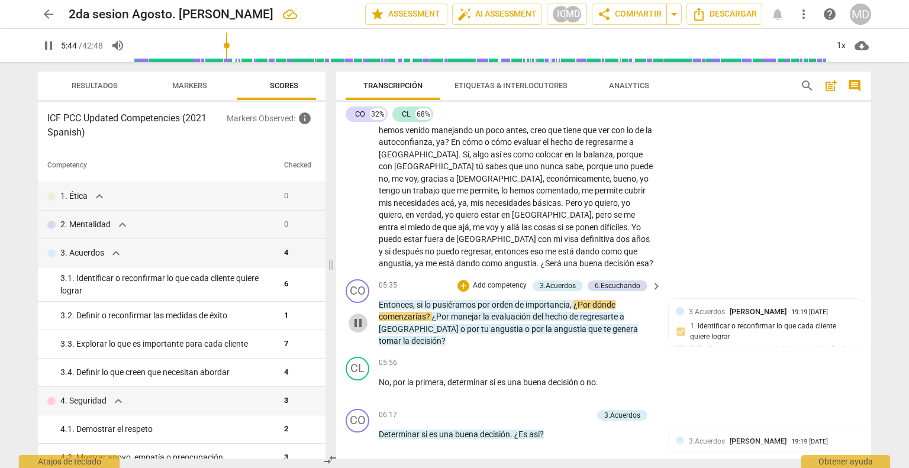
click at [357, 314] on button "pause" at bounding box center [358, 323] width 19 height 19
type input "345"
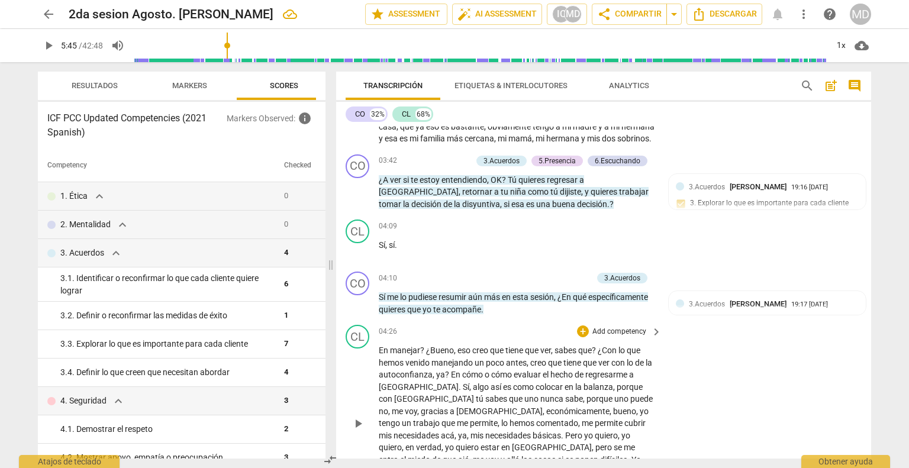
scroll to position [710, 0]
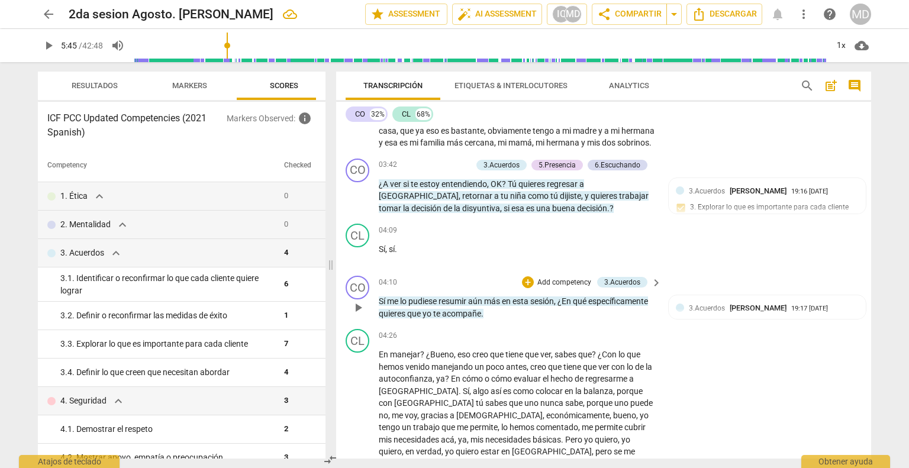
click at [564, 278] on p "Add competency" at bounding box center [564, 283] width 56 height 11
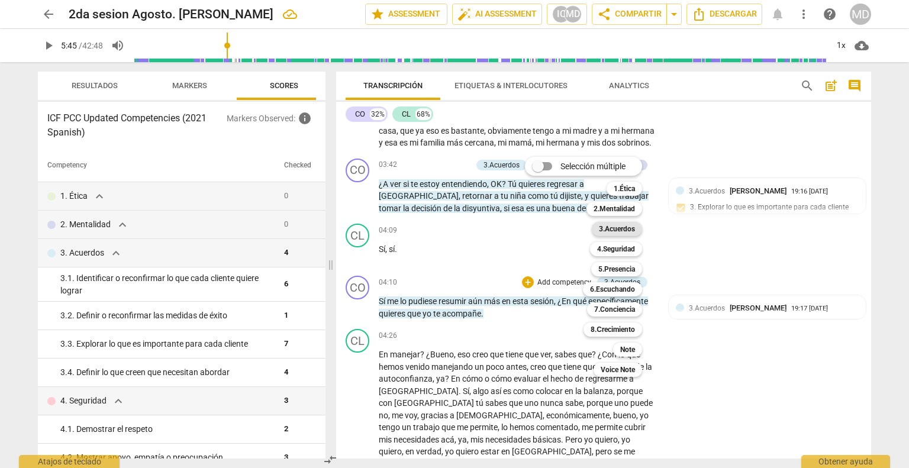
click at [624, 231] on b "3.Acuerdos" at bounding box center [617, 229] width 36 height 14
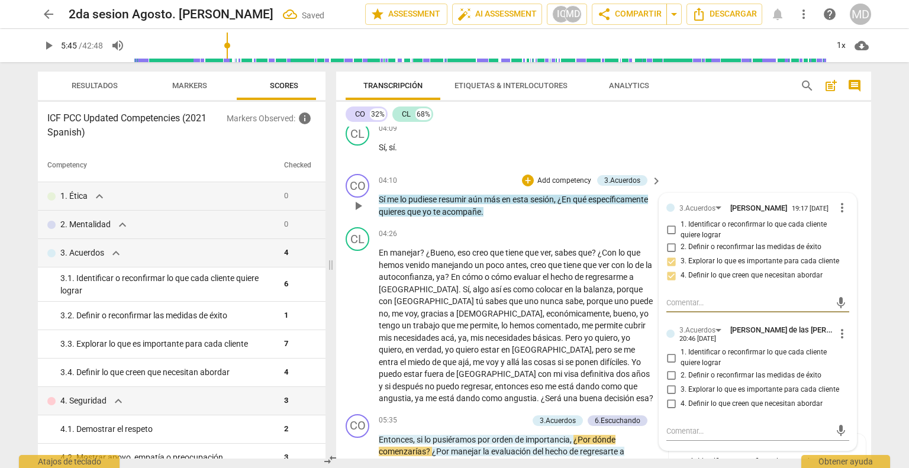
scroll to position [828, 0]
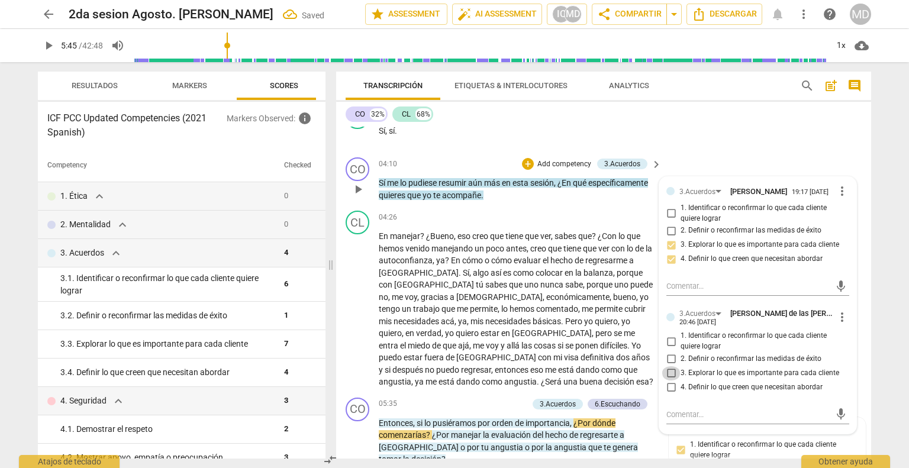
click at [667, 366] on input "3. Explorar lo que es importante para cada cliente" at bounding box center [671, 373] width 19 height 14
checkbox input "true"
click at [669, 381] on input "4. Definir lo que creen que necesitan abordar" at bounding box center [671, 388] width 19 height 14
checkbox input "true"
click at [670, 334] on input "1. Identificar o reconfirmar lo que cada cliente quiere lograr" at bounding box center [671, 341] width 19 height 14
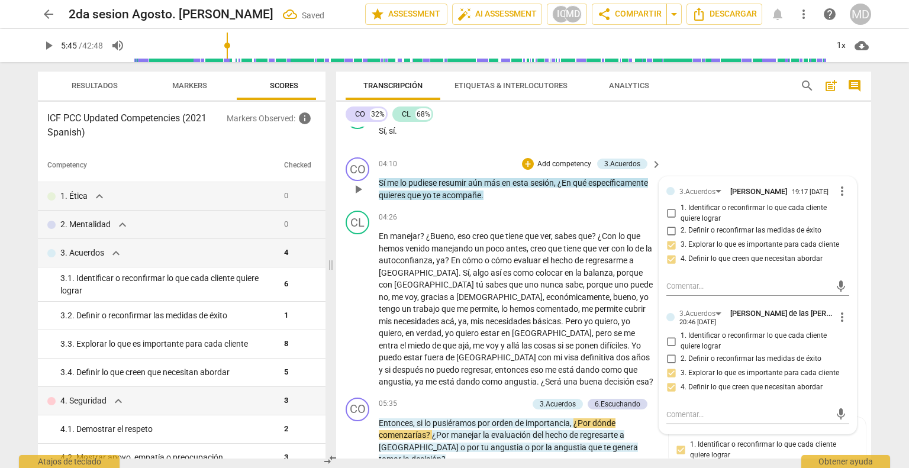
checkbox input "true"
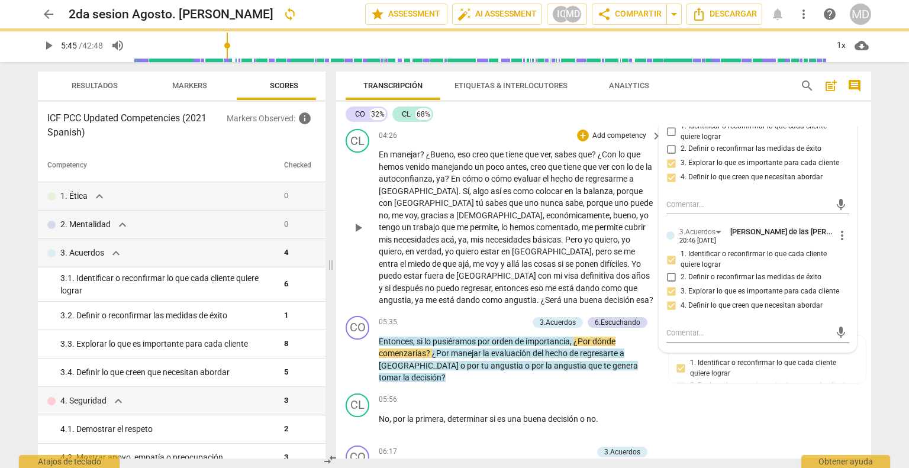
scroll to position [947, 0]
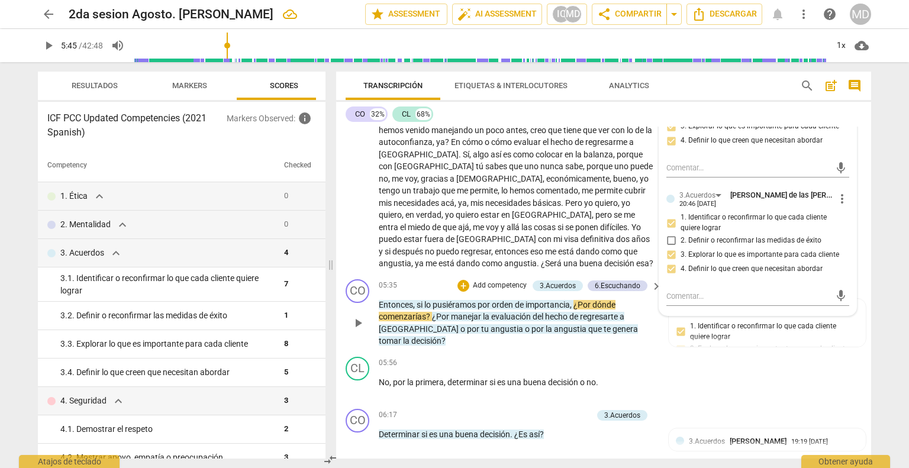
click at [359, 316] on span "play_arrow" at bounding box center [358, 323] width 14 height 14
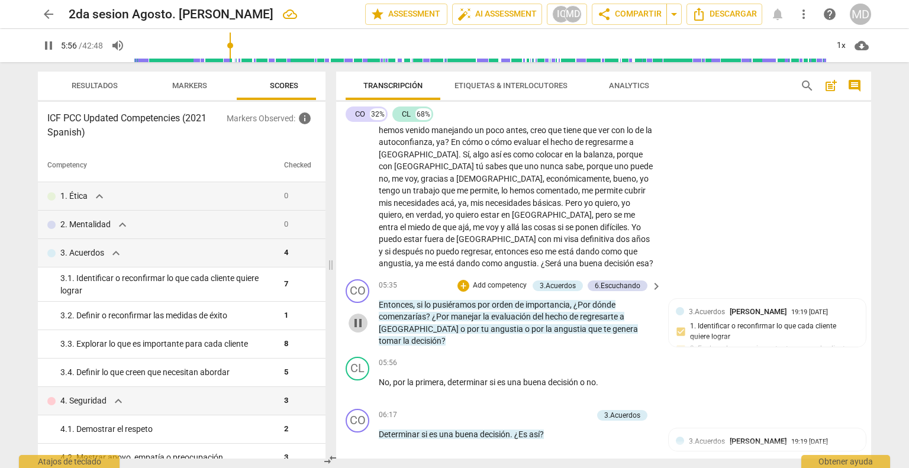
click at [359, 316] on span "pause" at bounding box center [358, 323] width 14 height 14
type input "357"
click at [505, 281] on p "Add competency" at bounding box center [500, 286] width 56 height 11
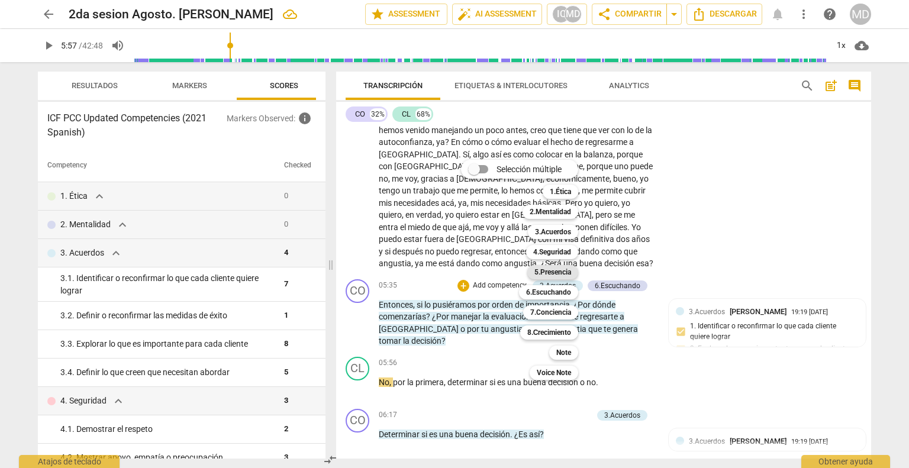
click at [559, 270] on b "5.Presencia" at bounding box center [552, 272] width 37 height 14
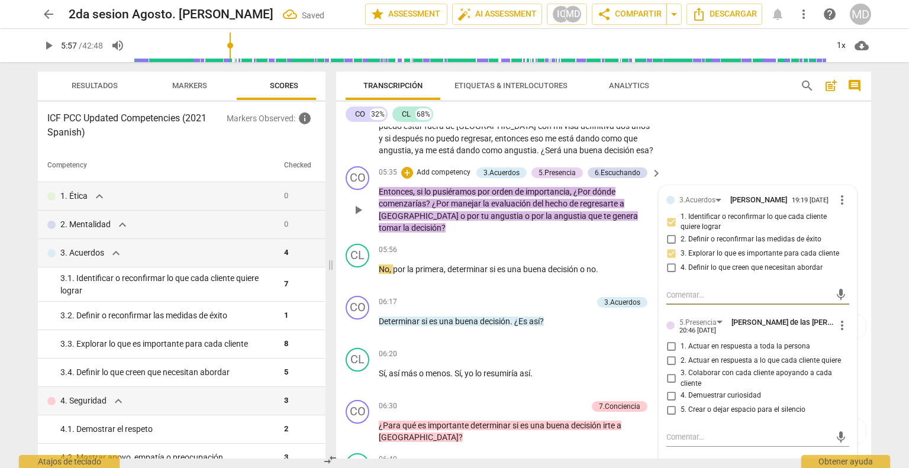
scroll to position [1124, 0]
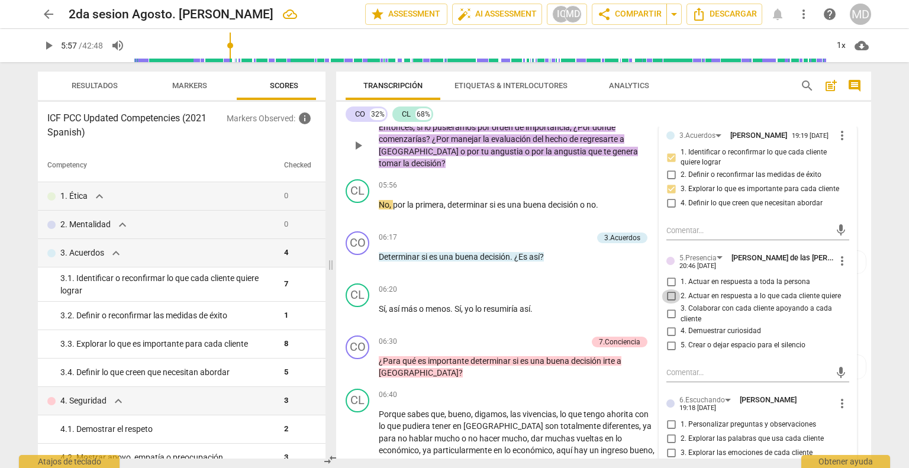
click at [670, 289] on input "2. Actuar en respuesta a lo que cada cliente quiere" at bounding box center [671, 296] width 19 height 14
checkbox input "true"
click at [668, 307] on input "3. Colaborar con cada cliente apoyando a cada cliente" at bounding box center [671, 314] width 19 height 14
checkbox input "true"
click at [666, 324] on input "4. Demuestrar curiosidad" at bounding box center [671, 331] width 19 height 14
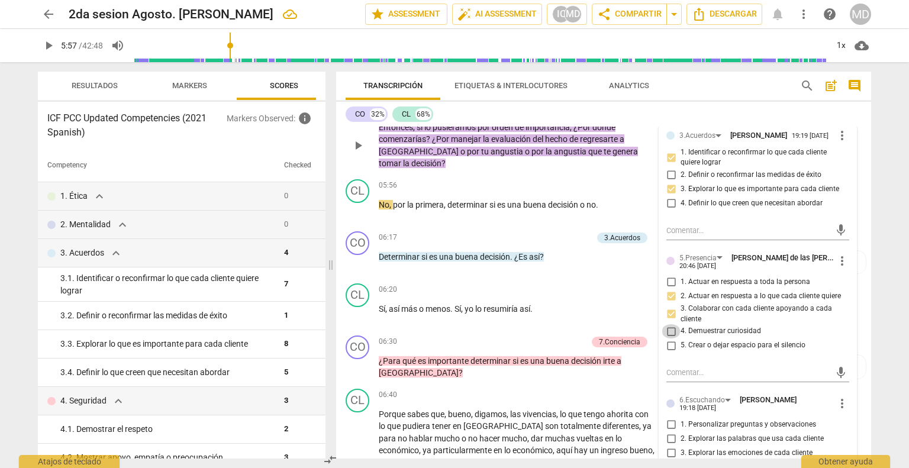
checkbox input "true"
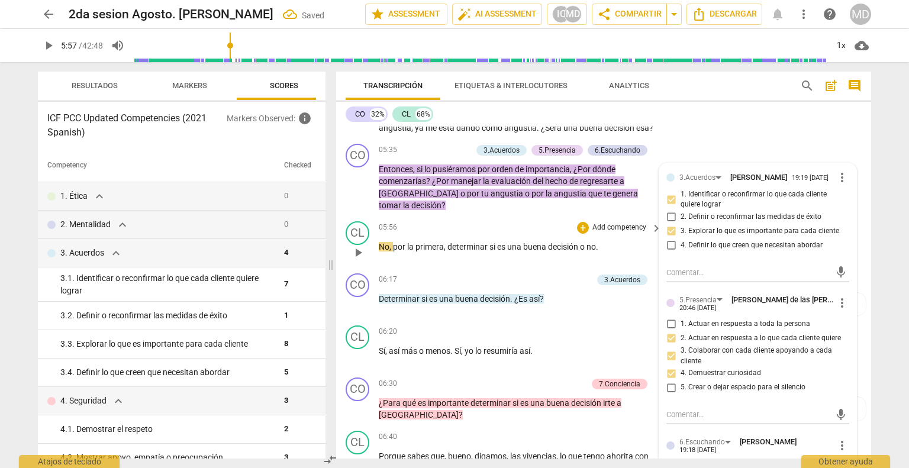
scroll to position [1065, 0]
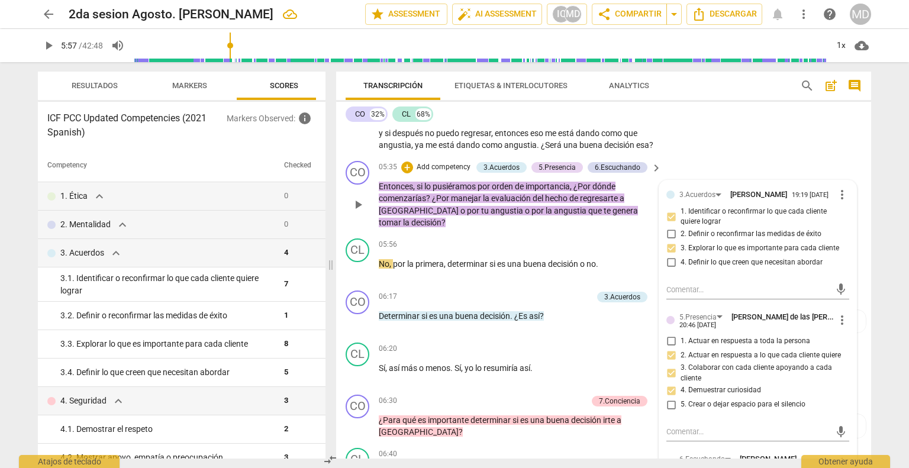
click at [671, 398] on input "5. Crear o dejar espacio para el silencio" at bounding box center [671, 405] width 19 height 14
checkbox input "true"
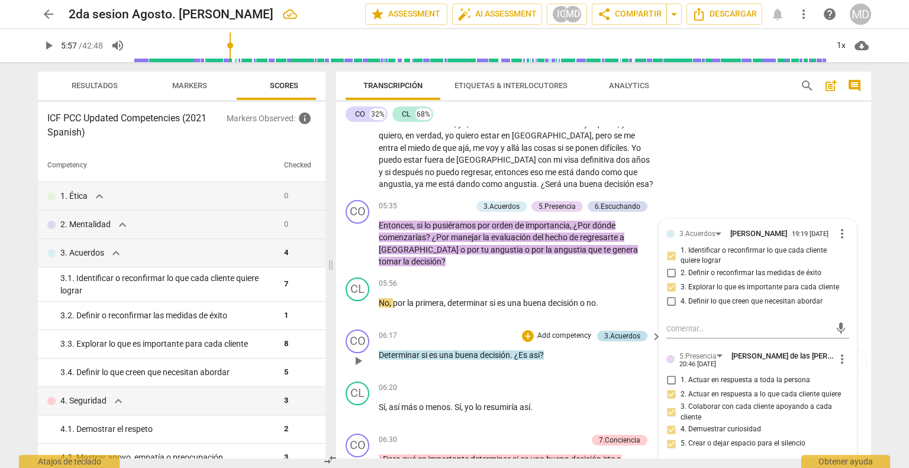
scroll to position [1006, 0]
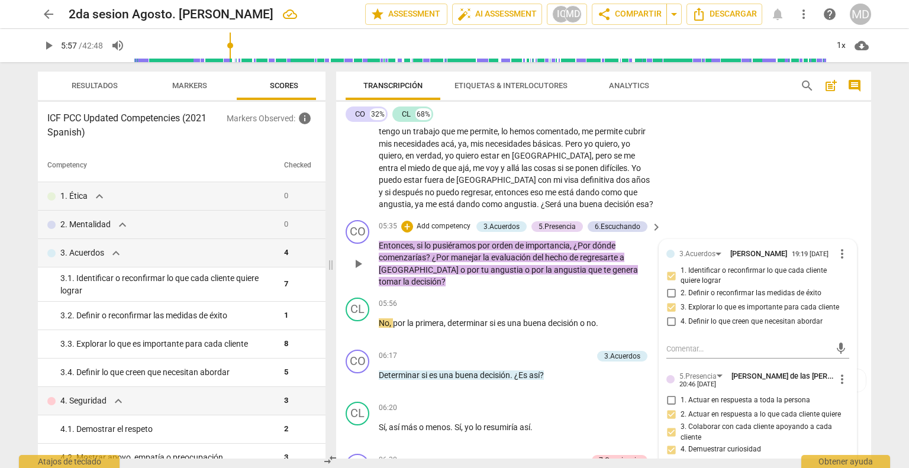
click at [453, 221] on p "Add competency" at bounding box center [443, 226] width 56 height 11
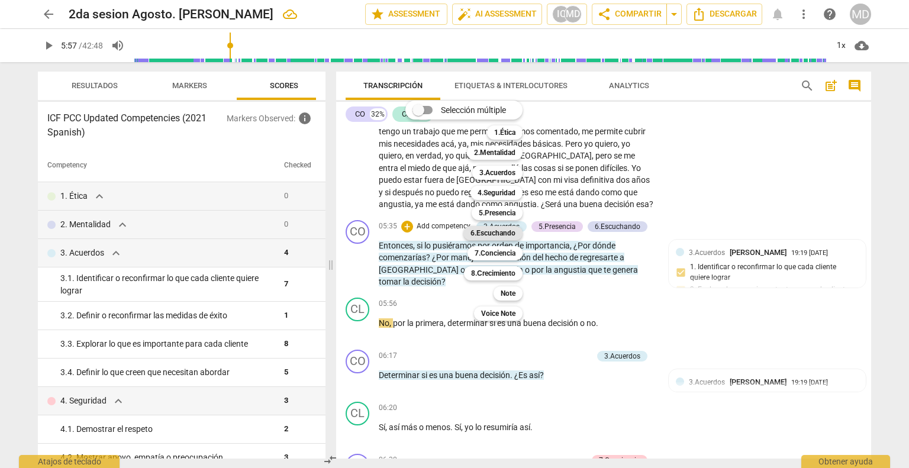
click at [498, 231] on b "6.Escuchando" at bounding box center [492, 233] width 45 height 14
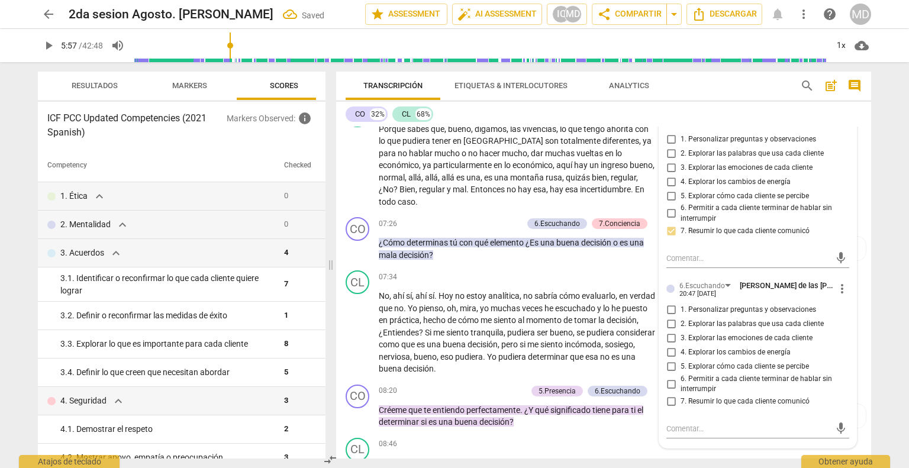
scroll to position [1420, 0]
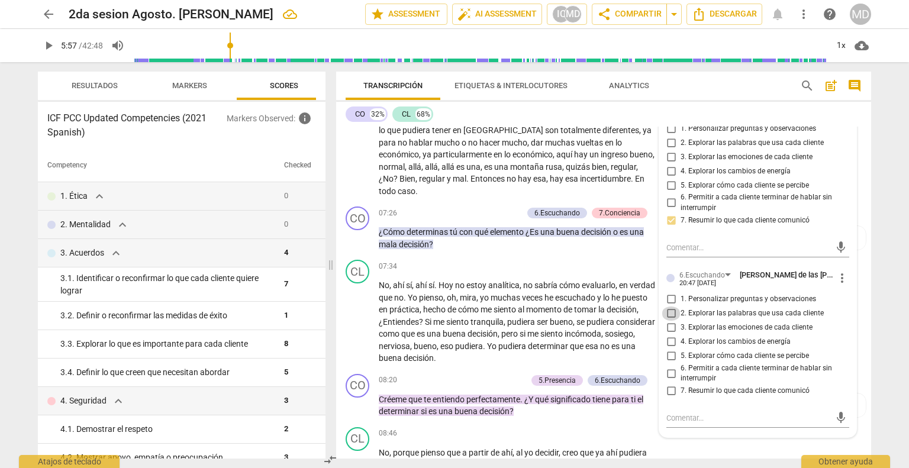
click at [666, 307] on input "2. Explorar las palabras que usa cada cliente" at bounding box center [671, 314] width 19 height 14
checkbox input "true"
click at [671, 321] on input "3. Explorar las emociones de cada cliente" at bounding box center [671, 328] width 19 height 14
checkbox input "true"
click at [670, 366] on input "6. Permitir a cada cliente terminar de hablar sin interrumpir" at bounding box center [671, 373] width 19 height 14
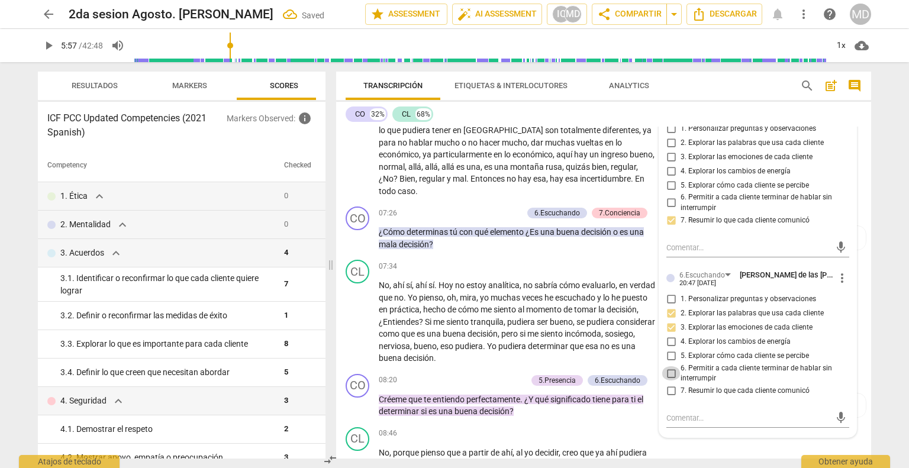
checkbox input "true"
click at [670, 384] on input "7. Resumir lo que cada cliente comunicó" at bounding box center [671, 391] width 19 height 14
checkbox input "true"
click at [670, 292] on input "1. Personalizar preguntas y observaciones" at bounding box center [671, 299] width 19 height 14
checkbox input "true"
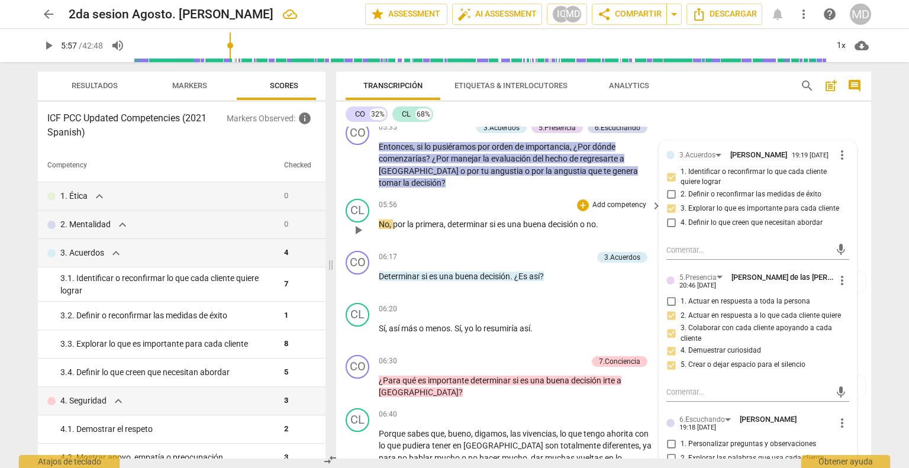
scroll to position [1124, 0]
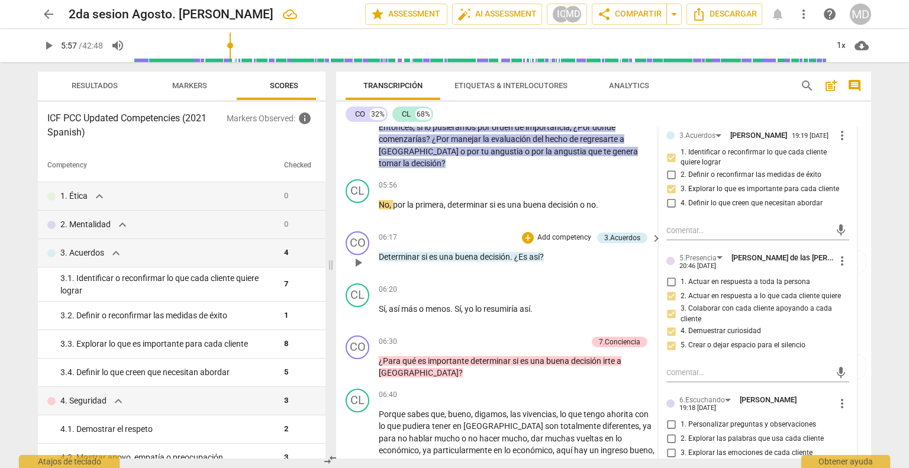
click at [553, 233] on p "Add competency" at bounding box center [564, 238] width 56 height 11
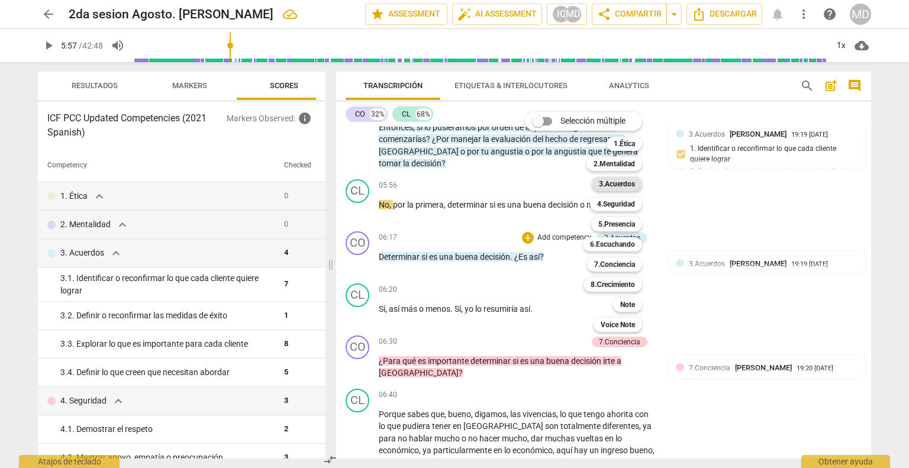
click at [630, 182] on b "3.Acuerdos" at bounding box center [617, 184] width 36 height 14
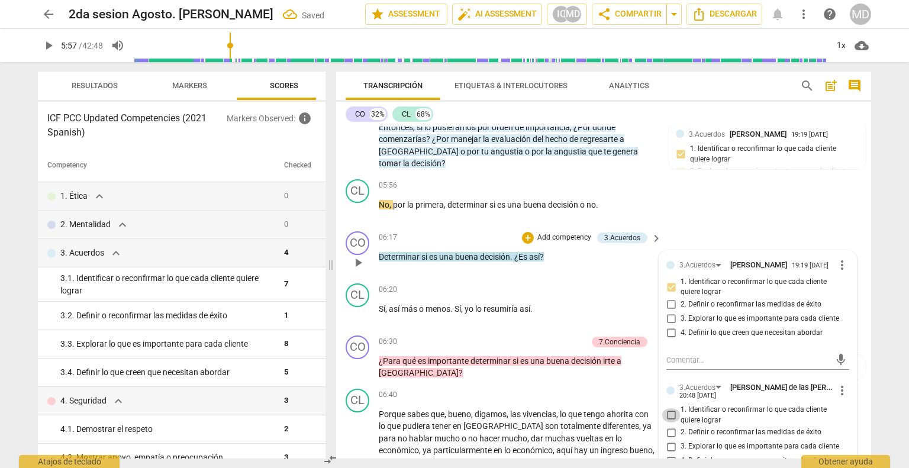
click at [669, 408] on input "1. Identificar o reconfirmar lo que cada cliente quiere lograr" at bounding box center [671, 415] width 19 height 14
checkbox input "true"
click at [670, 454] on input "4. Definir lo que creen que necesitan abordar" at bounding box center [671, 461] width 19 height 14
checkbox input "true"
click at [356, 308] on span "play_arrow" at bounding box center [358, 315] width 14 height 14
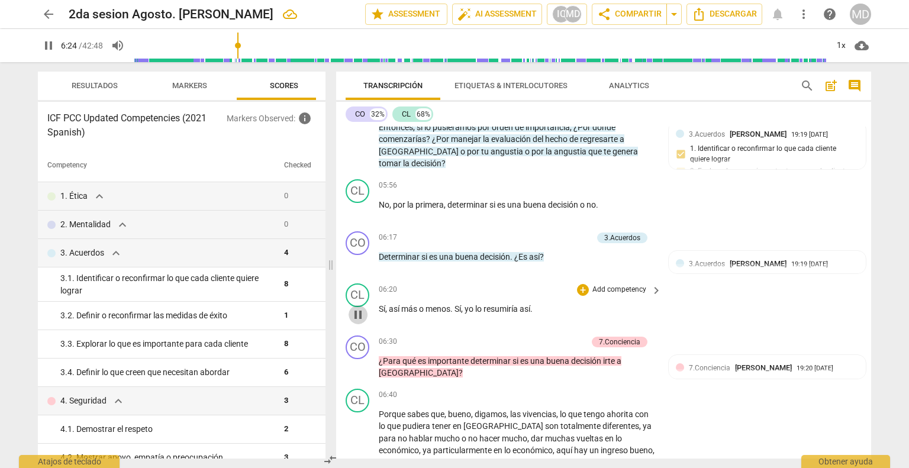
click at [356, 308] on span "pause" at bounding box center [358, 315] width 14 height 14
type input "385"
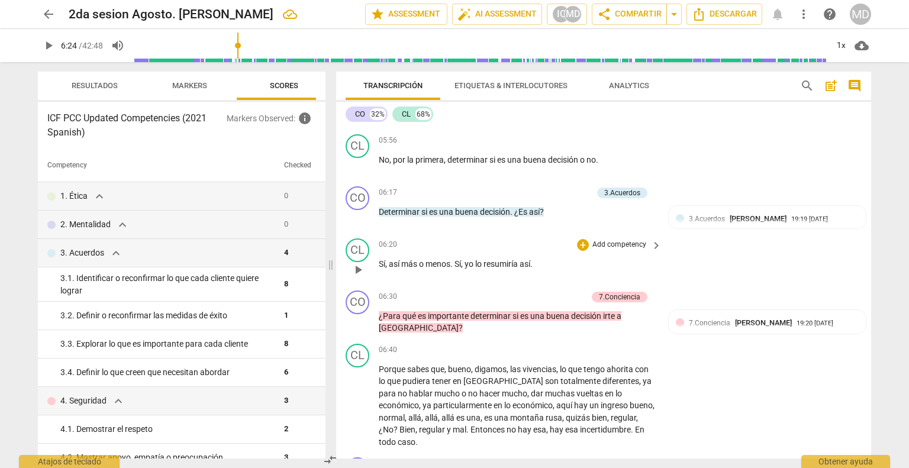
scroll to position [1184, 0]
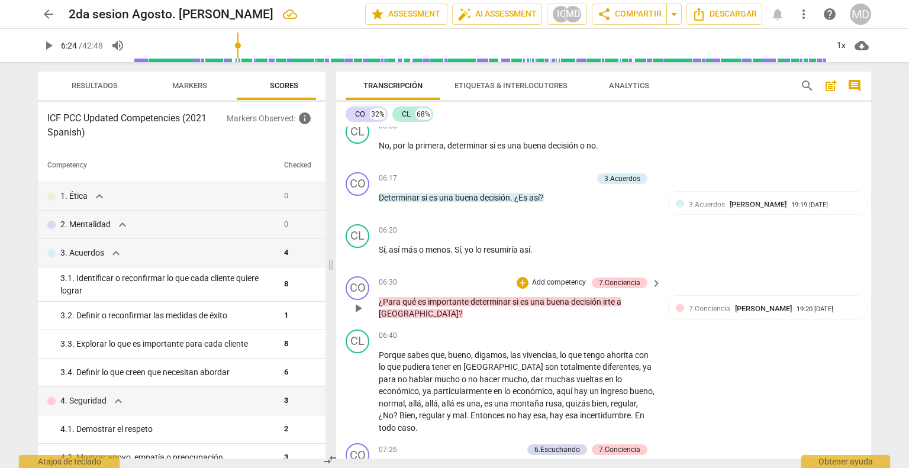
click at [552, 278] on p "Add competency" at bounding box center [559, 283] width 56 height 11
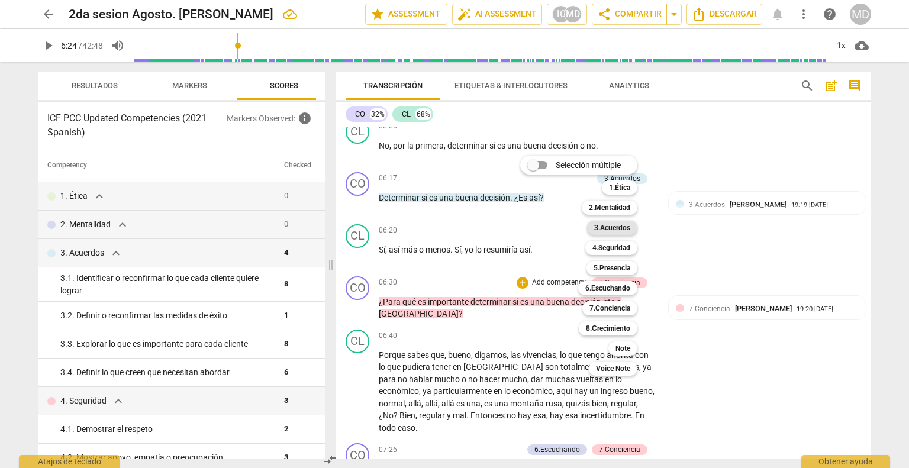
click at [614, 227] on b "3.Acuerdos" at bounding box center [612, 228] width 36 height 14
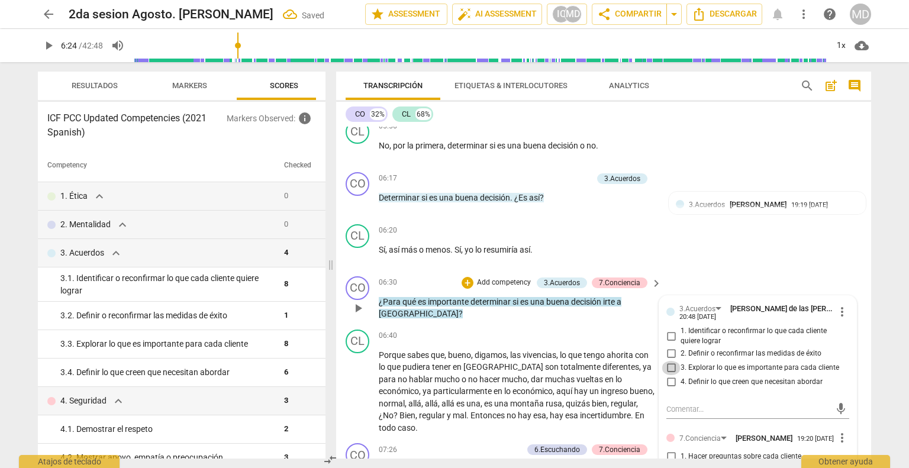
click at [670, 361] on input "3. Explorar lo que es importante para cada cliente" at bounding box center [671, 368] width 19 height 14
checkbox input "true"
click at [499, 277] on div "+ Add competency" at bounding box center [497, 283] width 70 height 12
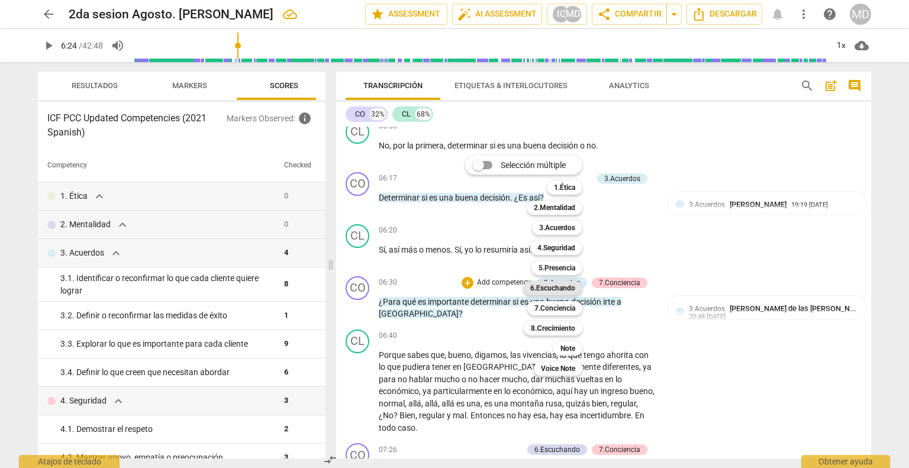
click at [566, 291] on b "6.Escuchando" at bounding box center [552, 288] width 45 height 14
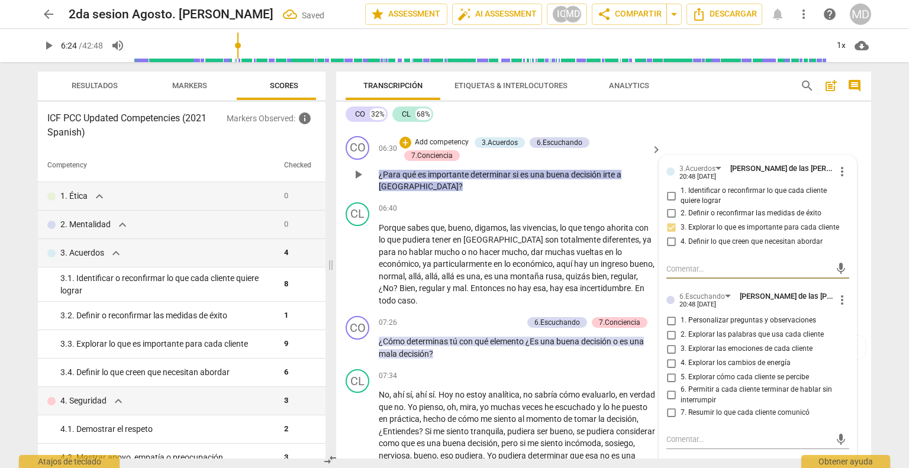
scroll to position [1361, 0]
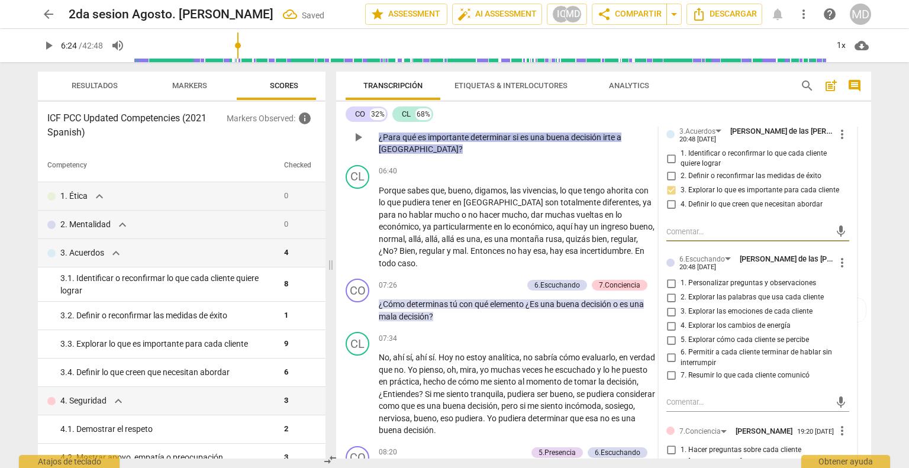
click at [672, 276] on input "1. Personalizar preguntas y observaciones" at bounding box center [671, 283] width 19 height 14
checkbox input "true"
click at [670, 351] on input "6. Permitir a cada cliente terminar de hablar sin interrumpir" at bounding box center [671, 358] width 19 height 14
checkbox input "true"
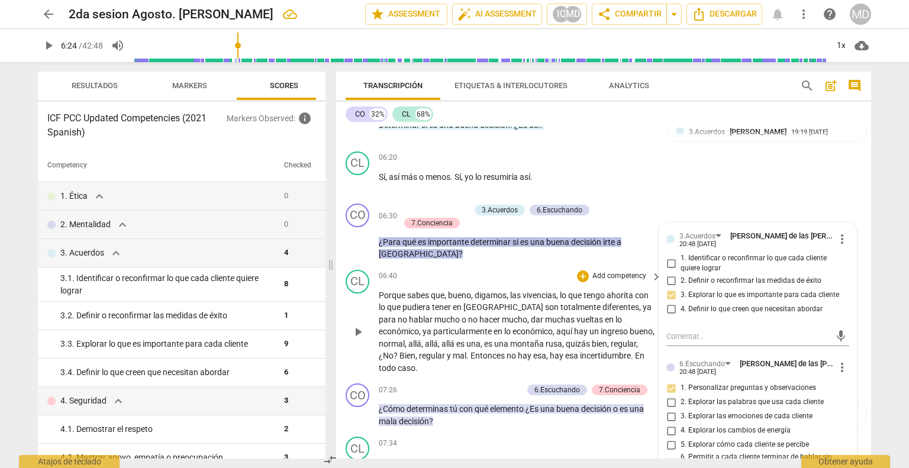
scroll to position [1243, 0]
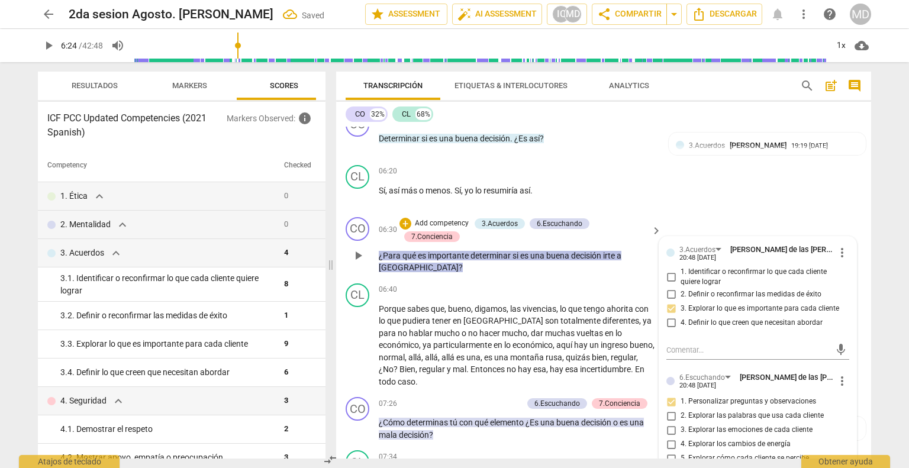
click at [439, 218] on p "Add competency" at bounding box center [442, 223] width 56 height 11
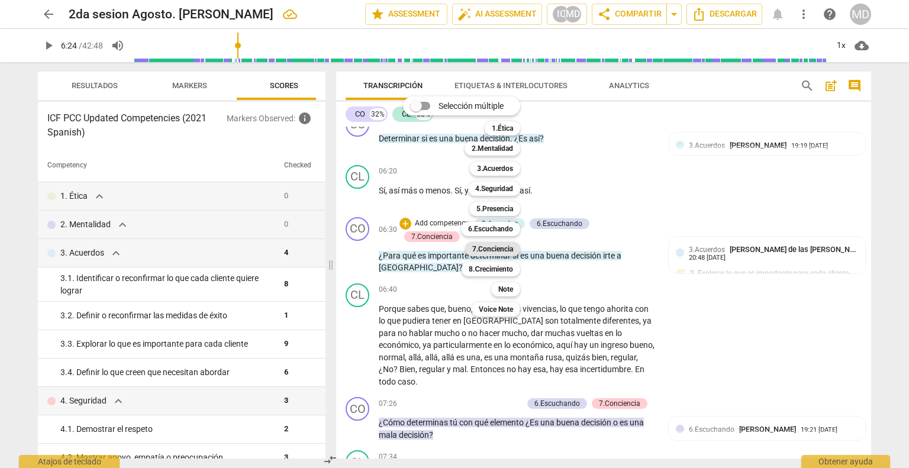
click at [495, 248] on b "7.Conciencia" at bounding box center [492, 249] width 41 height 14
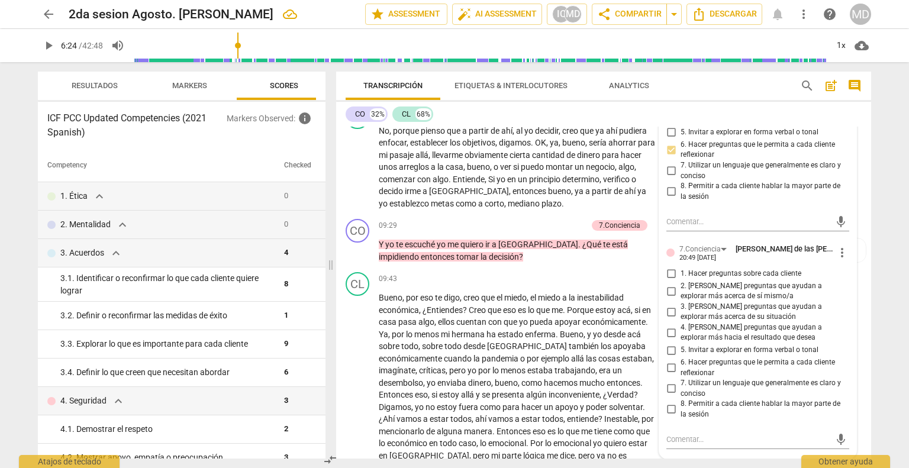
scroll to position [1775, 0]
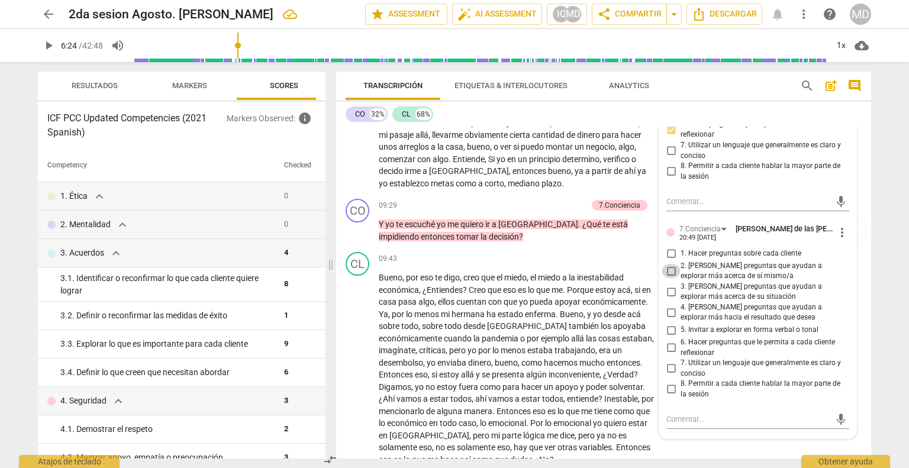
click at [670, 264] on input "2. [PERSON_NAME] preguntas que ayudan a explorar más acerca de sí mismo/a" at bounding box center [671, 271] width 19 height 14
checkbox input "true"
click at [671, 285] on input "3. [PERSON_NAME] preguntas que ayudan a explorar más acerca de su situación" at bounding box center [671, 292] width 19 height 14
checkbox input "true"
click at [668, 323] on input "5. Invitar a explorar en forma verbal o tonal" at bounding box center [671, 330] width 19 height 14
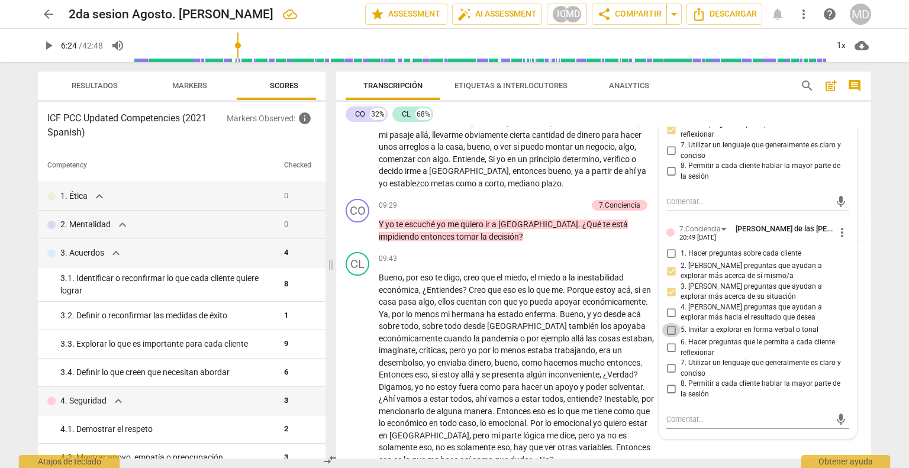
checkbox input "true"
click at [670, 341] on input "6. Hacer preguntas que le permita a cada cliente reflexionar" at bounding box center [671, 348] width 19 height 14
checkbox input "true"
click at [671, 362] on input "7. Utilizar un lenguaje que generalmente es claro y conciso" at bounding box center [671, 369] width 19 height 14
checkbox input "true"
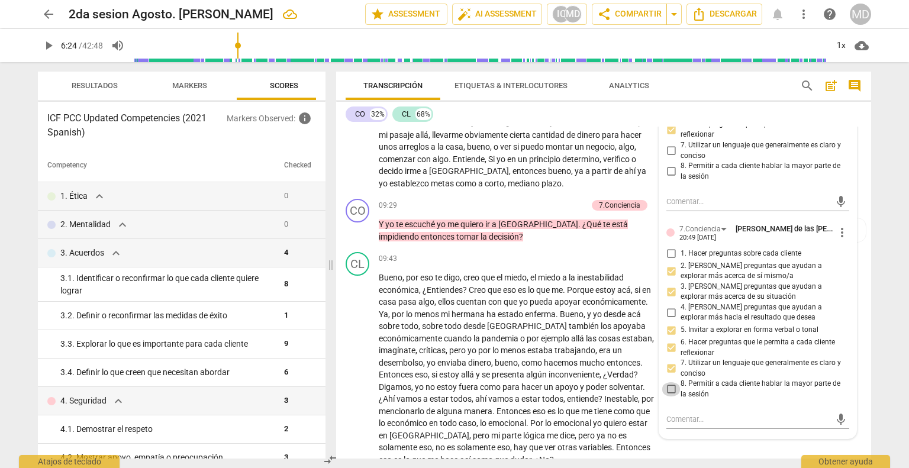
click at [670, 382] on input "8. Permitir a cada cliente hablar la mayor parte de la sesión" at bounding box center [671, 389] width 19 height 14
checkbox input "true"
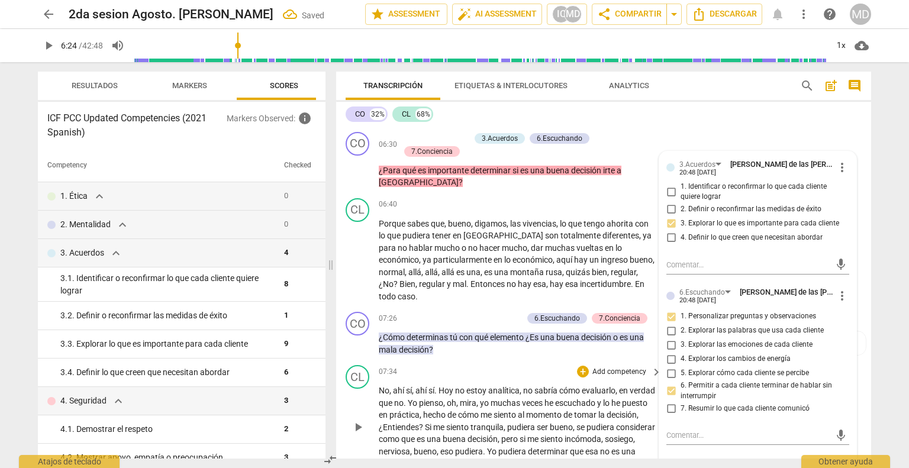
scroll to position [1302, 0]
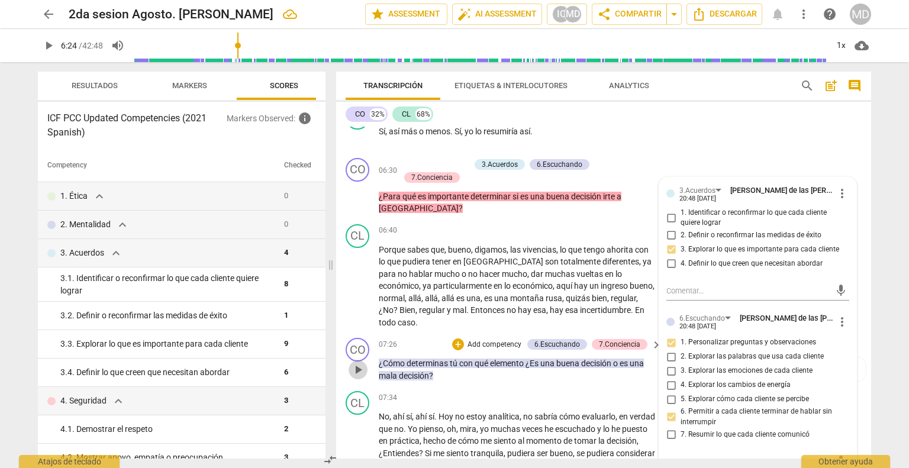
click at [365, 363] on span "play_arrow" at bounding box center [358, 370] width 14 height 14
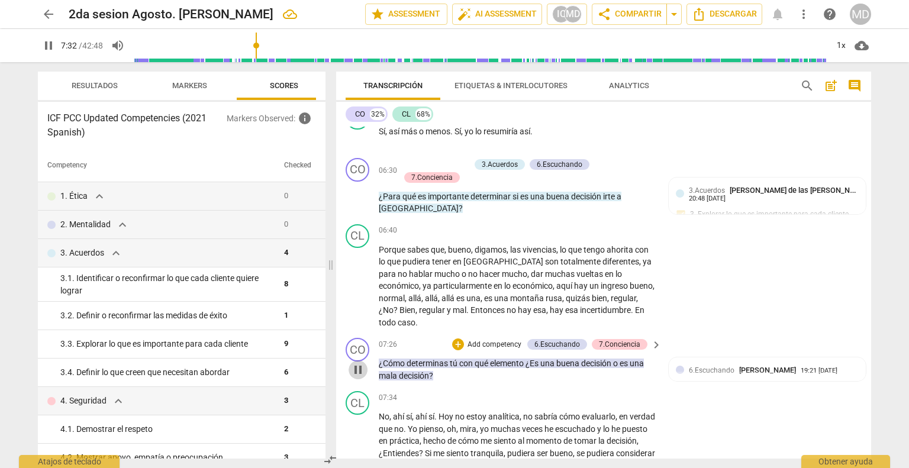
click at [365, 363] on span "pause" at bounding box center [358, 370] width 14 height 14
click at [535, 359] on span "¿Es" at bounding box center [532, 363] width 15 height 9
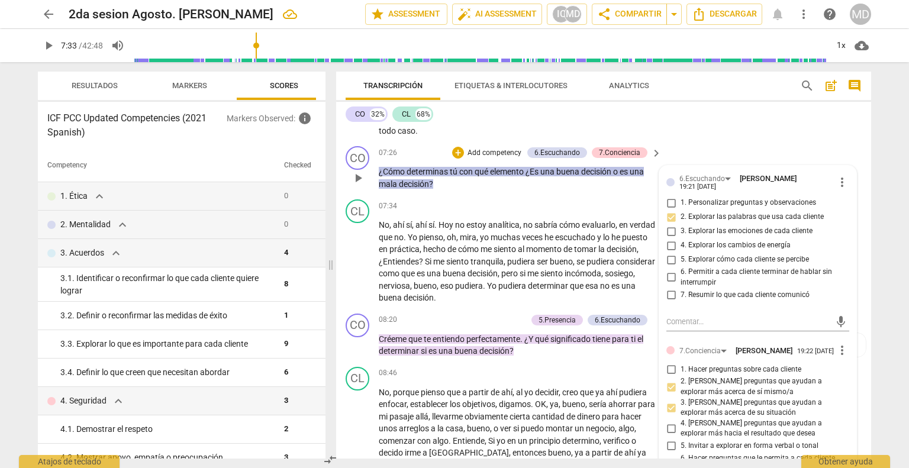
click at [537, 167] on span "¿Es" at bounding box center [532, 171] width 15 height 9
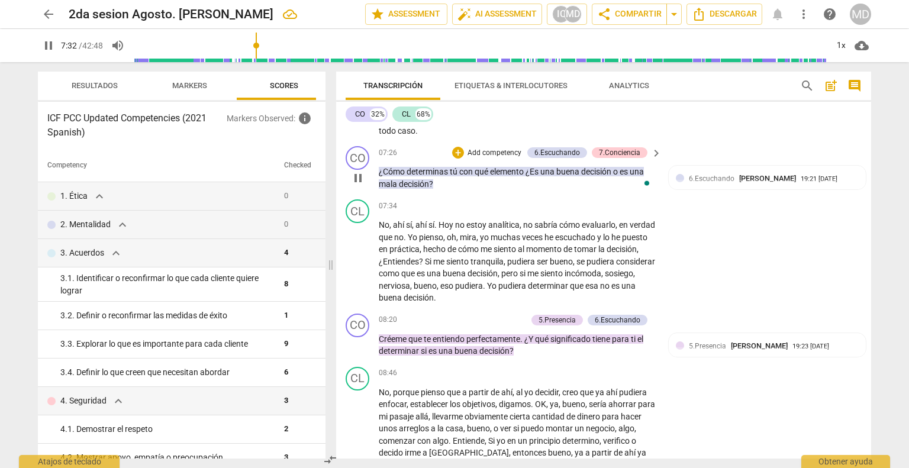
type input "453"
click at [356, 171] on span "pause" at bounding box center [358, 178] width 14 height 14
type input "463"
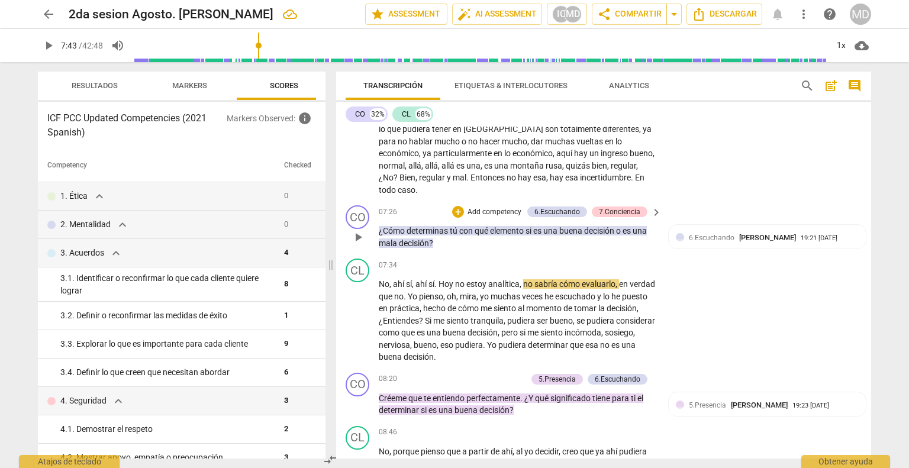
click at [480, 207] on p "Add competency" at bounding box center [494, 212] width 56 height 11
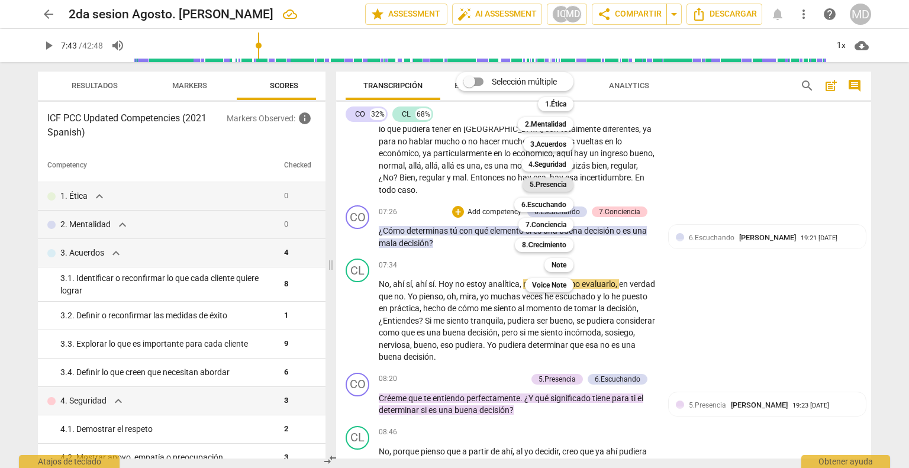
click at [565, 185] on b "5.Presencia" at bounding box center [548, 185] width 37 height 14
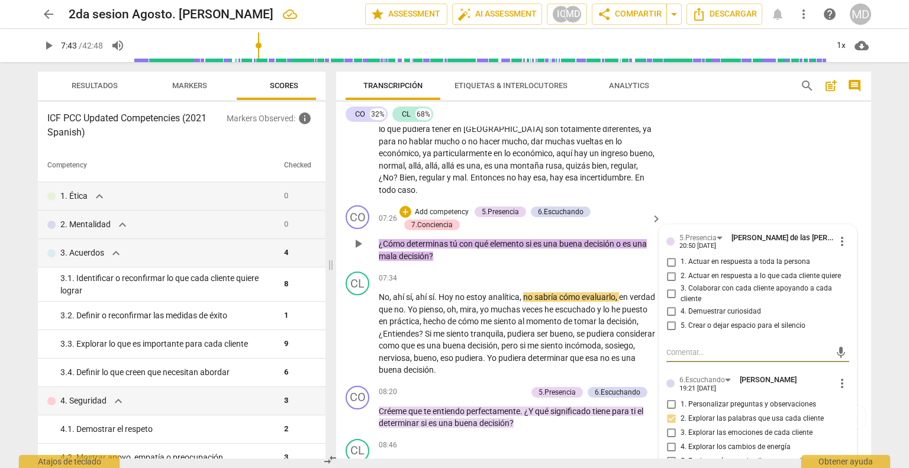
click at [669, 269] on input "2. Actuar en respuesta a lo que cada cliente quiere" at bounding box center [671, 276] width 19 height 14
checkbox input "true"
click at [668, 287] on input "3. Colaborar con cada cliente apoyando a cada cliente" at bounding box center [671, 294] width 19 height 14
checkbox input "true"
click at [667, 304] on input "4. Demuestrar curiosidad" at bounding box center [671, 311] width 19 height 14
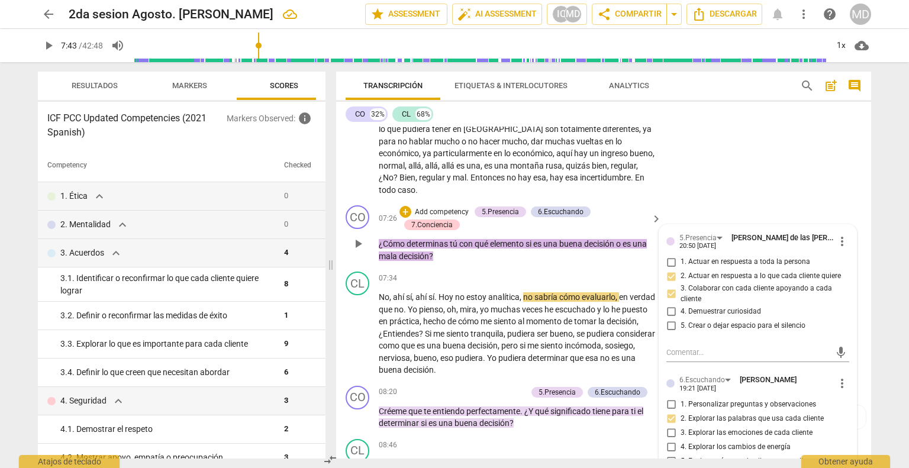
checkbox input "true"
click at [452, 207] on p "Add competency" at bounding box center [442, 212] width 56 height 11
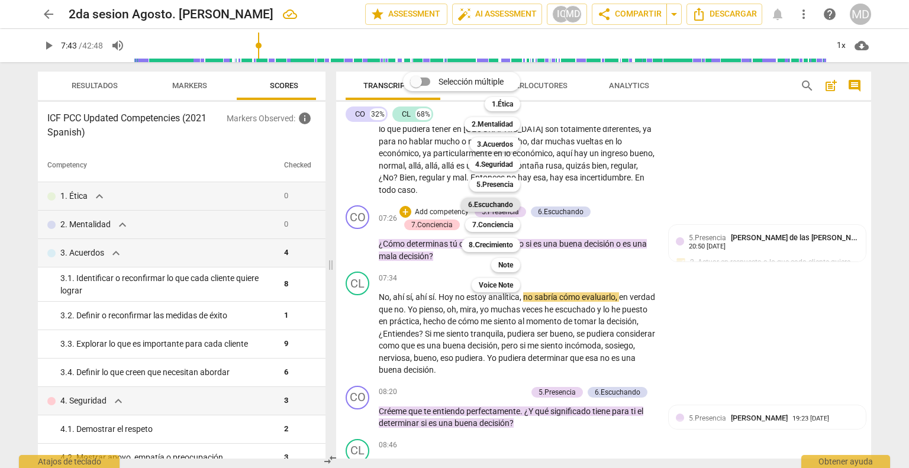
click at [509, 205] on b "6.Escuchando" at bounding box center [490, 205] width 45 height 14
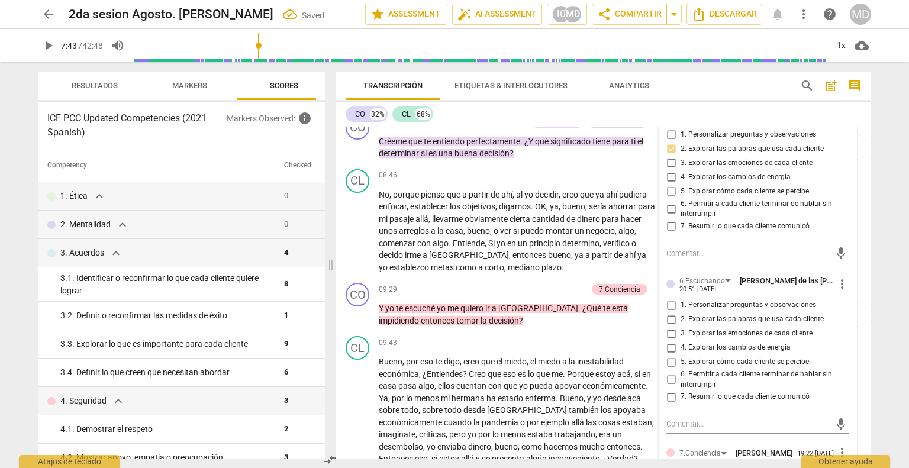
scroll to position [1730, 0]
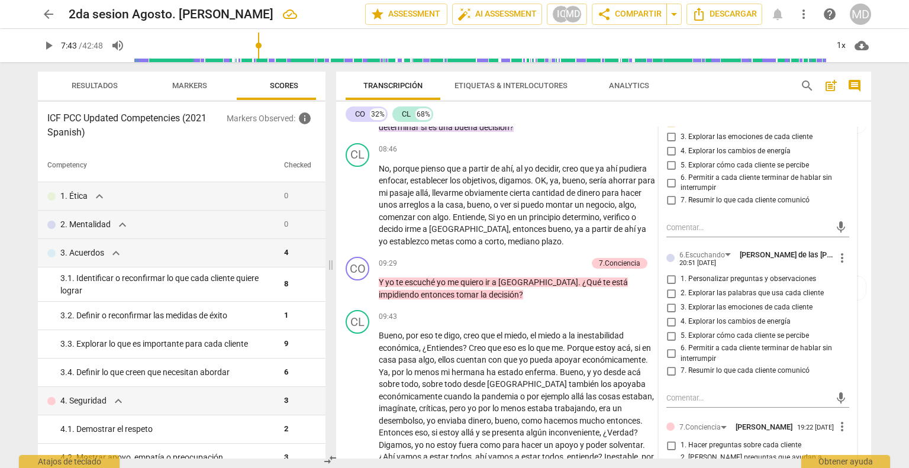
click at [673, 272] on input "1. Personalizar preguntas y observaciones" at bounding box center [671, 279] width 19 height 14
checkbox input "true"
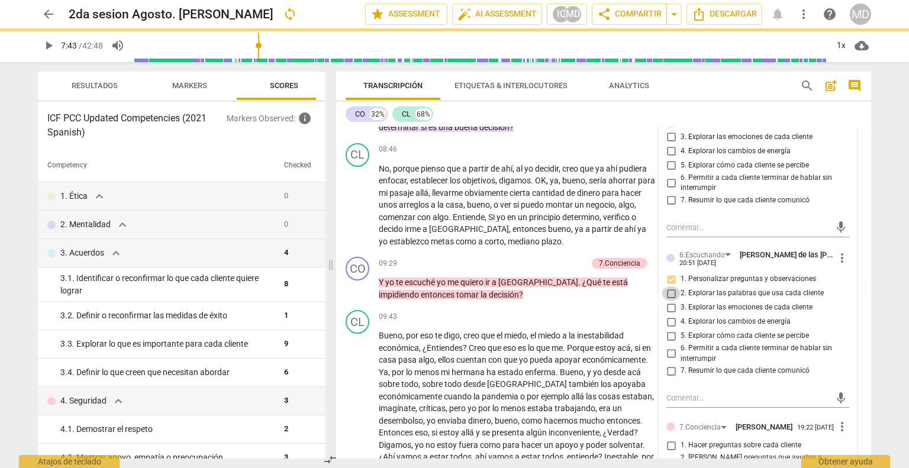
click at [668, 286] on input "2. Explorar las palabras que usa cada cliente" at bounding box center [671, 293] width 19 height 14
checkbox input "true"
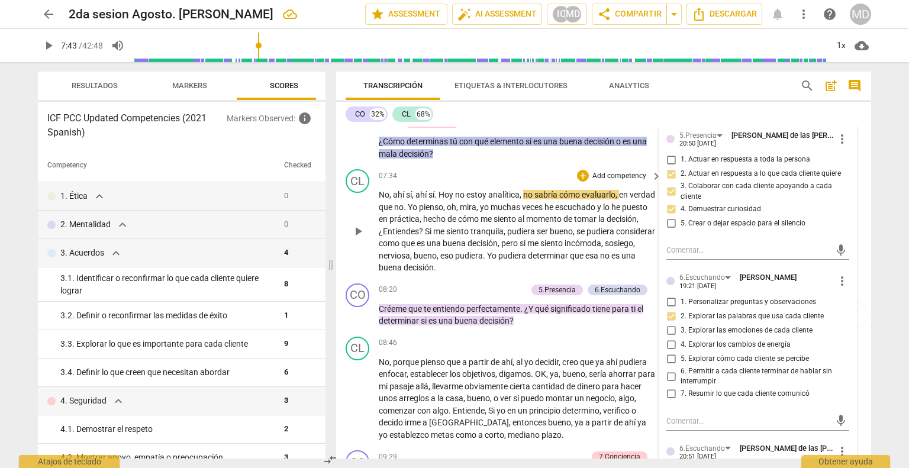
scroll to position [1553, 0]
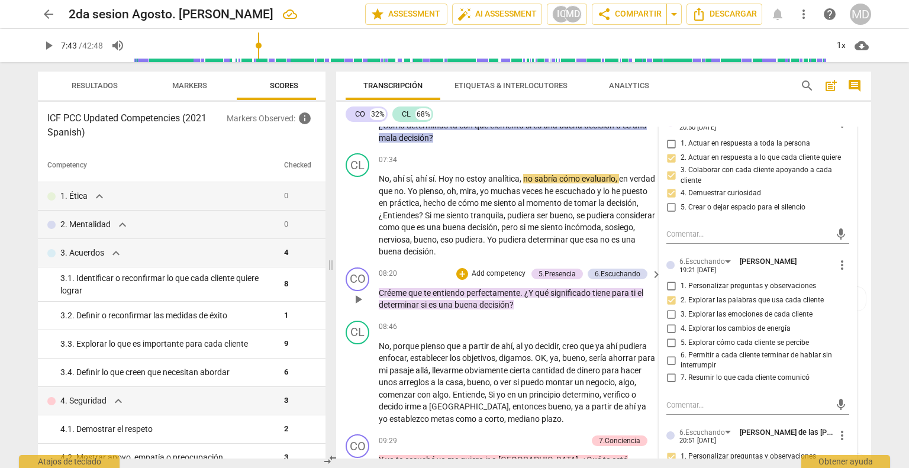
click at [501, 269] on p "Add competency" at bounding box center [498, 274] width 56 height 11
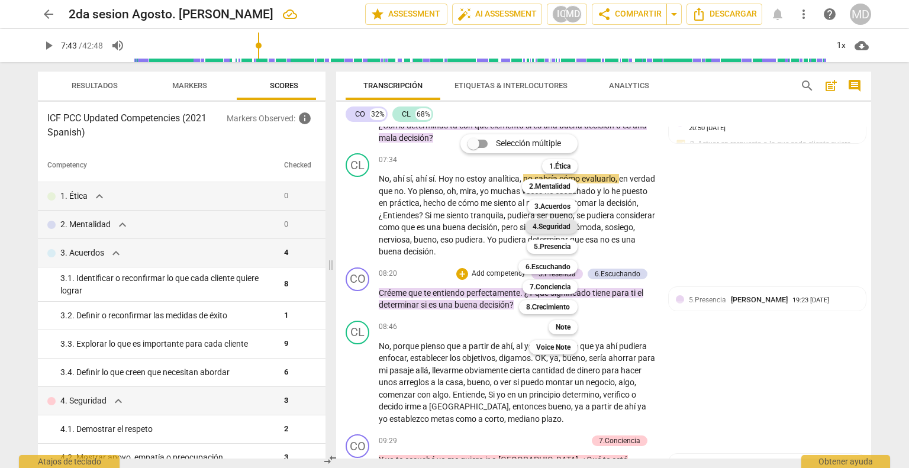
click at [543, 224] on b "4.Seguridad" at bounding box center [552, 227] width 38 height 14
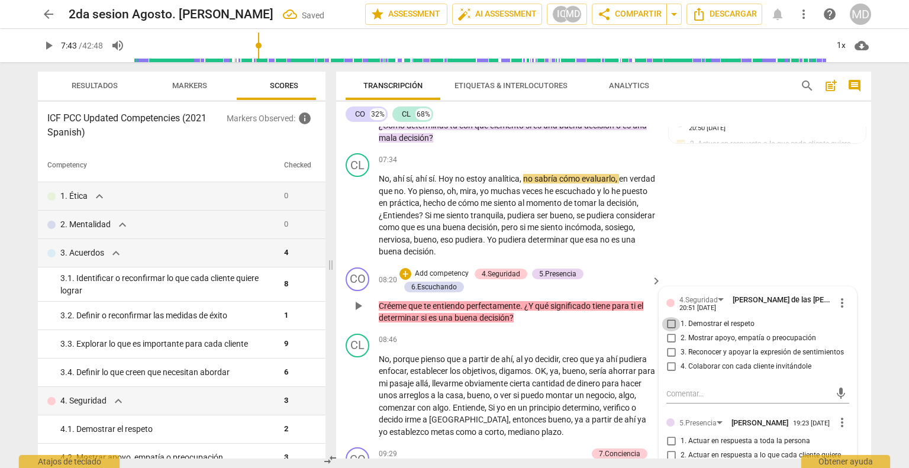
click at [670, 317] on input "1. Demostrar el respeto" at bounding box center [671, 324] width 19 height 14
checkbox input "true"
click at [667, 331] on input "2. Mostrar apoyo, empatía o preocupación" at bounding box center [671, 338] width 19 height 14
checkbox input "true"
click at [667, 346] on input "3. Reconocer y apoyar la expresión de sentimientos" at bounding box center [671, 353] width 19 height 14
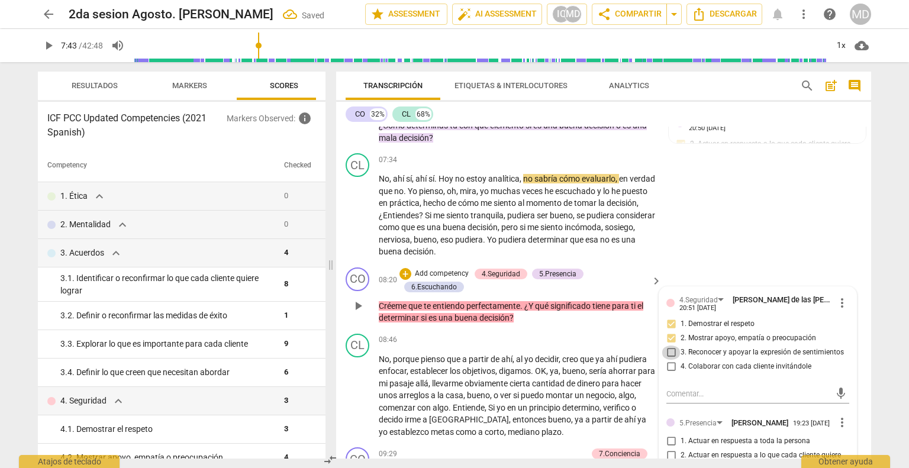
checkbox input "true"
click at [434, 269] on p "Add competency" at bounding box center [442, 274] width 56 height 11
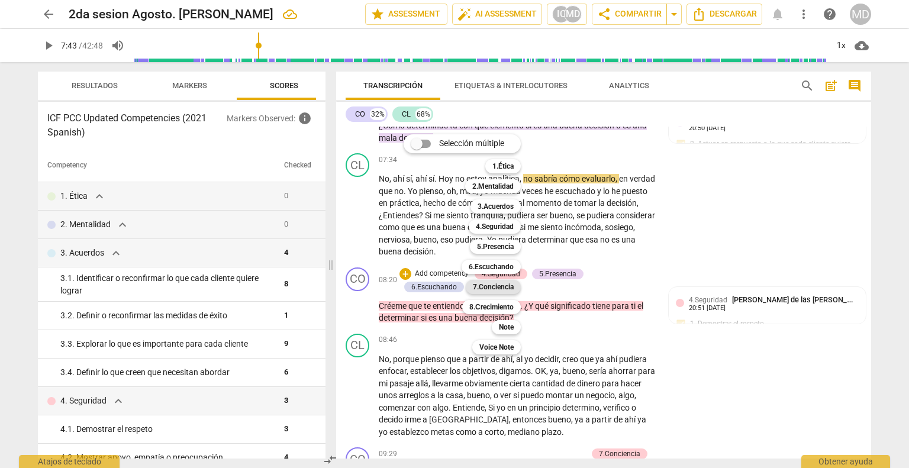
click at [498, 283] on b "7.Conciencia" at bounding box center [493, 287] width 41 height 14
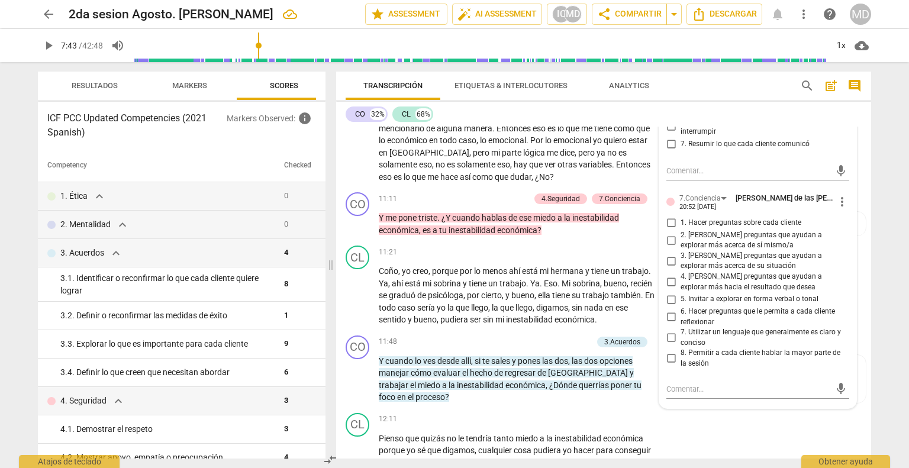
scroll to position [2085, 0]
click at [670, 215] on input "1. Hacer preguntas sobre cada cliente" at bounding box center [671, 222] width 19 height 14
checkbox input "true"
click at [669, 232] on input "2. [PERSON_NAME] preguntas que ayudan a explorar más acerca de sí mismo/a" at bounding box center [671, 239] width 19 height 14
checkbox input "true"
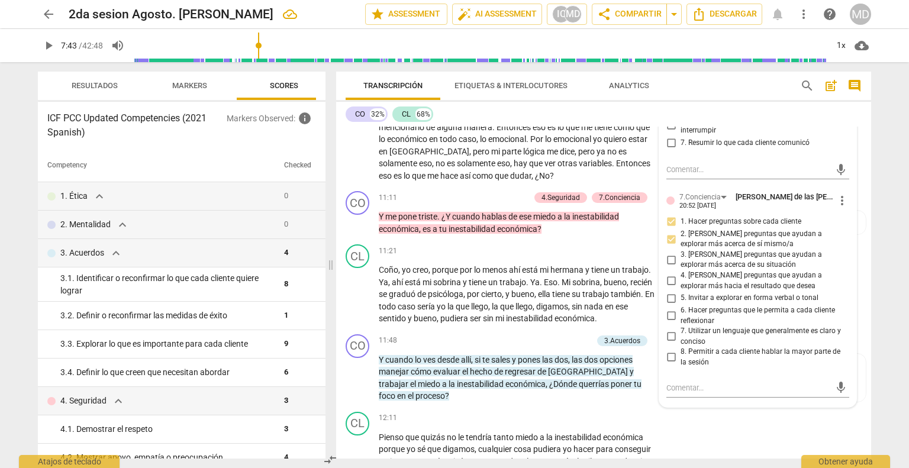
click at [668, 253] on input "3. [PERSON_NAME] preguntas que ayudan a explorar más acerca de su situación" at bounding box center [671, 260] width 19 height 14
checkbox input "true"
click at [666, 309] on input "6. Hacer preguntas que le permita a cada cliente reflexionar" at bounding box center [671, 316] width 19 height 14
checkbox input "true"
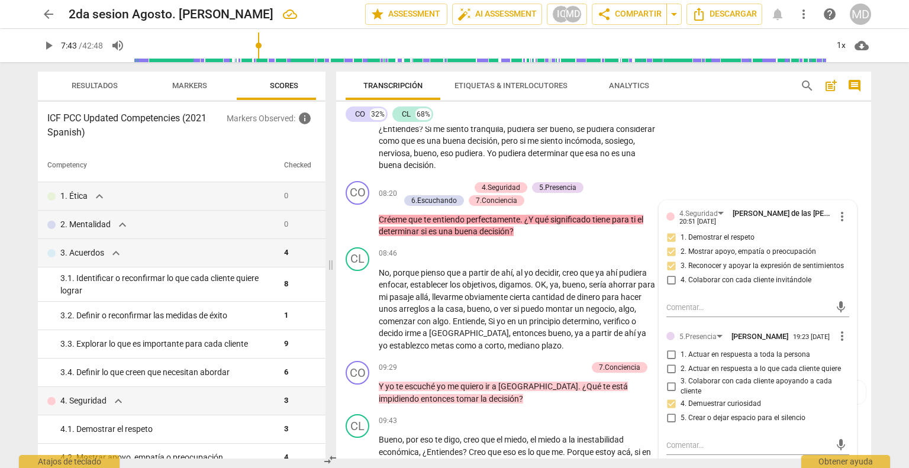
scroll to position [1612, 0]
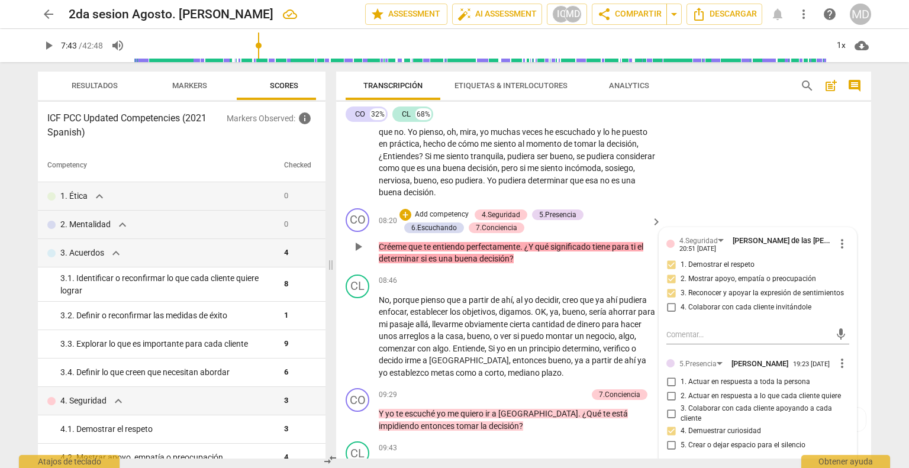
click at [445, 209] on p "Add competency" at bounding box center [442, 214] width 56 height 11
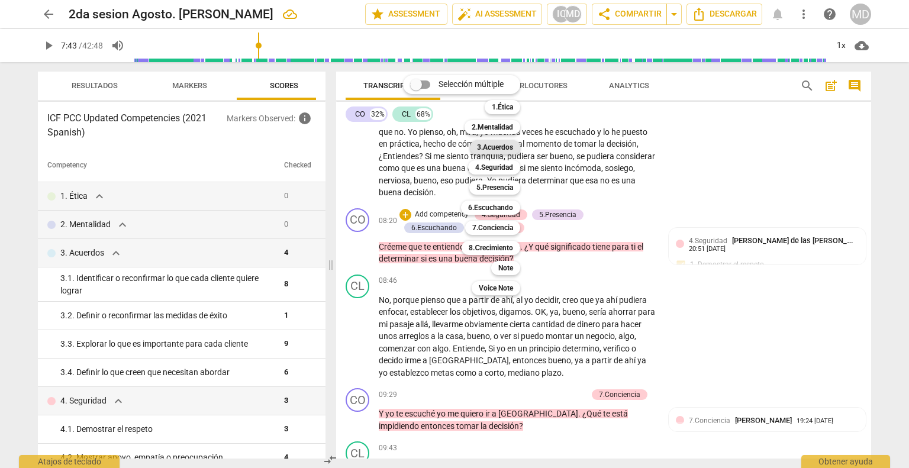
click at [492, 149] on b "3.Acuerdos" at bounding box center [495, 147] width 36 height 14
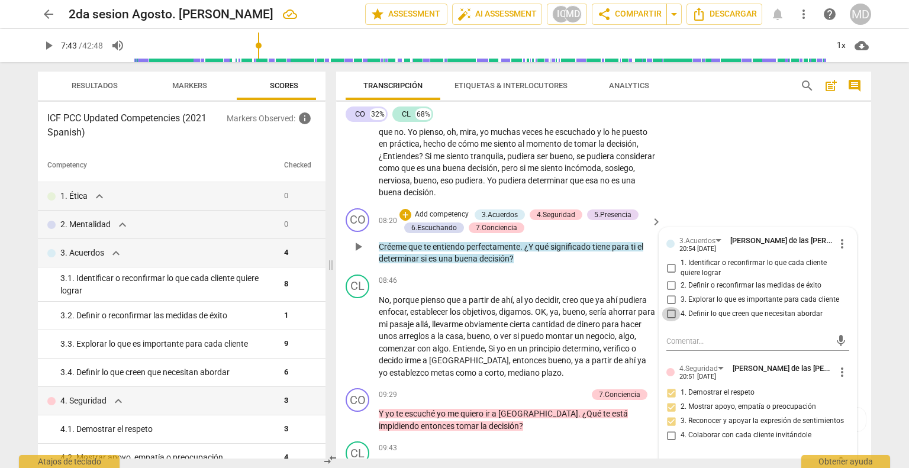
click at [669, 307] on input "4. Definir lo que creen que necesitan abordar" at bounding box center [671, 314] width 19 height 14
checkbox input "true"
